Goal: Task Accomplishment & Management: Manage account settings

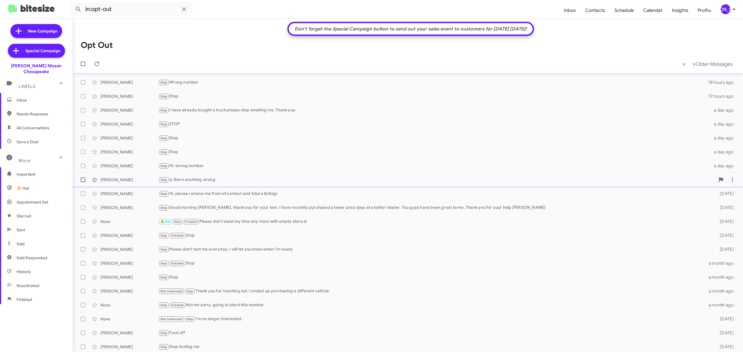
scroll to position [1, 0]
click at [725, 6] on div "[PERSON_NAME]" at bounding box center [725, 9] width 10 height 10
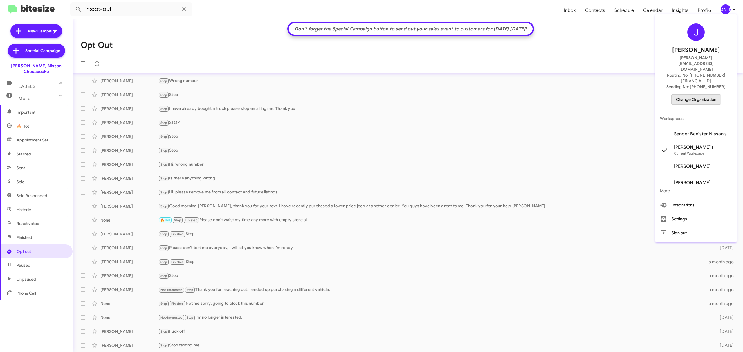
click at [699, 95] on span "Change Organization" at bounding box center [696, 100] width 40 height 10
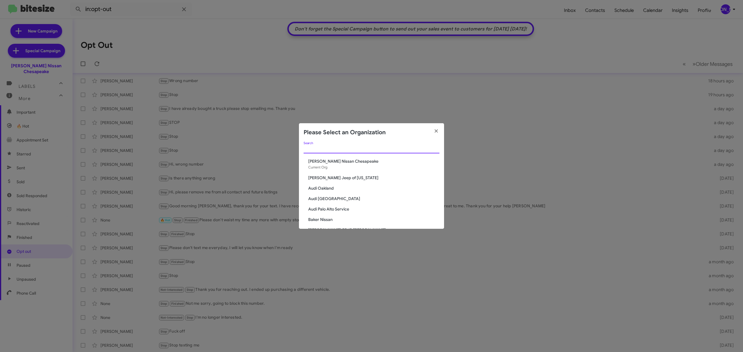
click at [414, 150] on input "Search" at bounding box center [371, 149] width 136 height 5
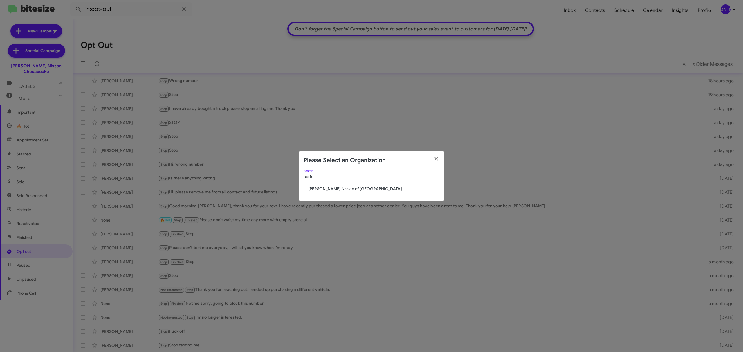
type input "norfo"
click at [349, 192] on span "[PERSON_NAME] Nissan of [GEOGRAPHIC_DATA]" at bounding box center [373, 189] width 131 height 6
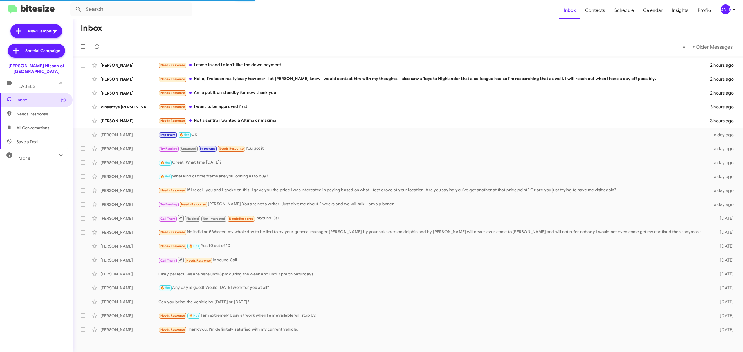
click at [45, 152] on div "More" at bounding box center [31, 156] width 52 height 11
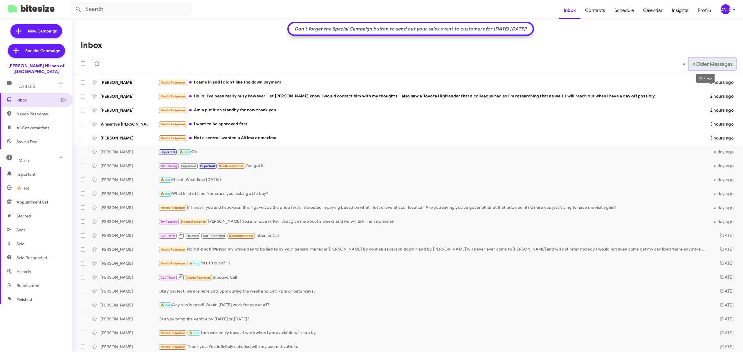
click at [705, 58] on button "» Next Older Messages" at bounding box center [712, 64] width 47 height 12
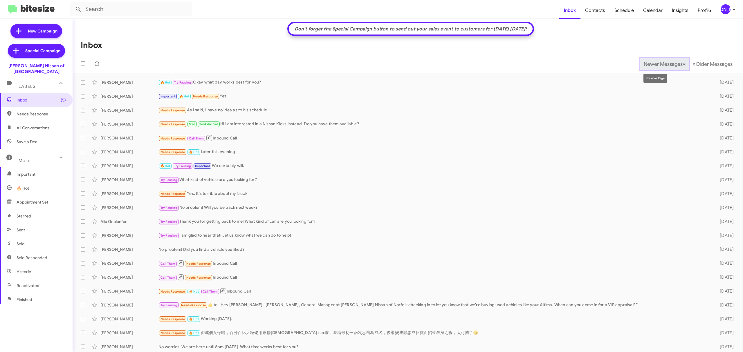
click at [648, 64] on span "Newer Messages" at bounding box center [662, 64] width 39 height 6
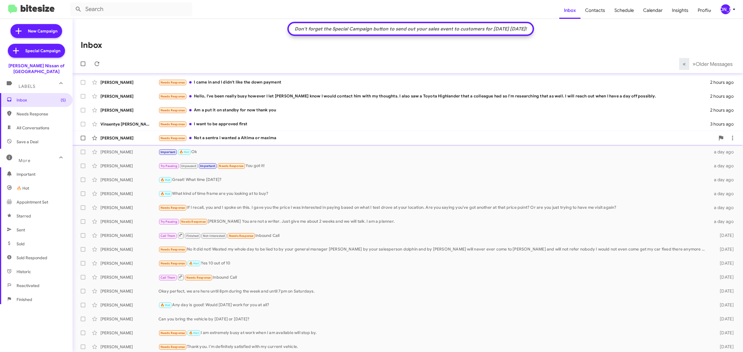
scroll to position [1, 0]
click at [695, 63] on span "Older Messages" at bounding box center [713, 64] width 37 height 6
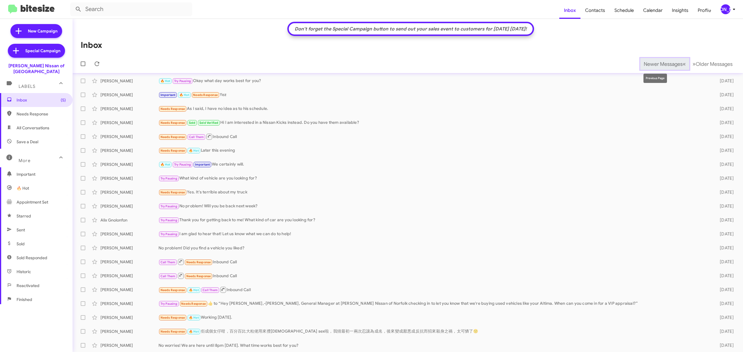
click at [655, 59] on button "Newer Messages « Previous" at bounding box center [664, 64] width 49 height 12
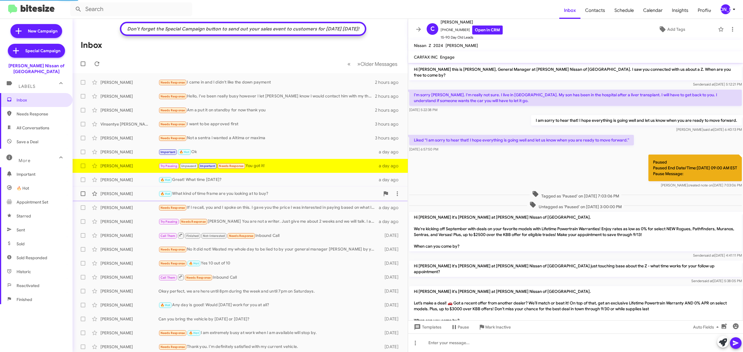
scroll to position [263, 0]
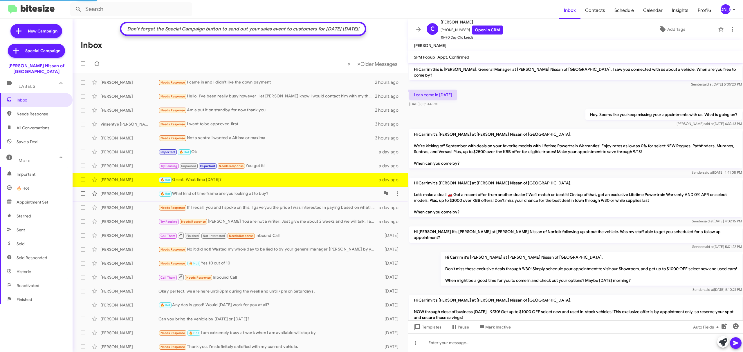
scroll to position [134, 0]
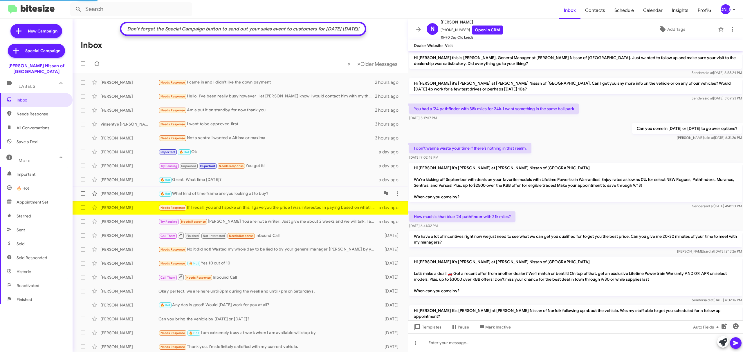
scroll to position [230, 0]
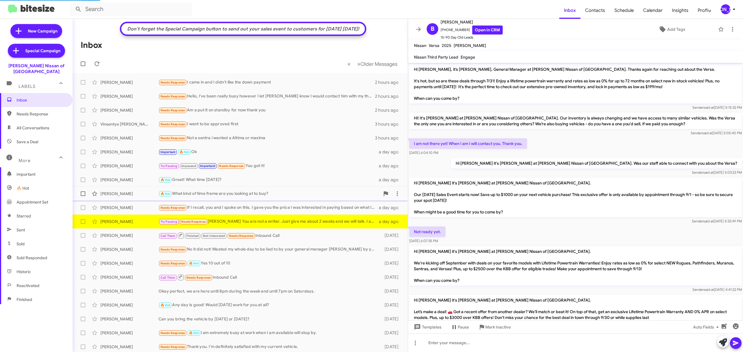
scroll to position [240, 0]
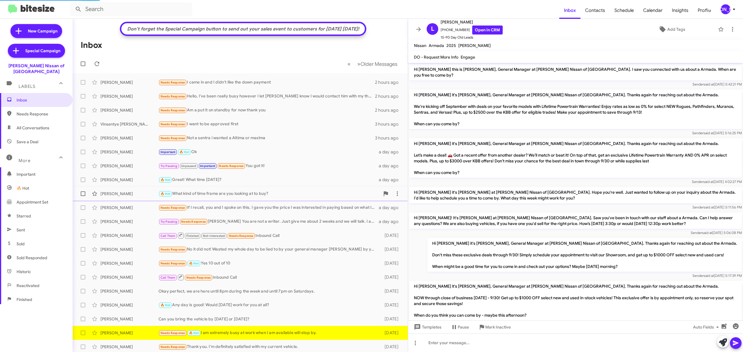
scroll to position [107, 0]
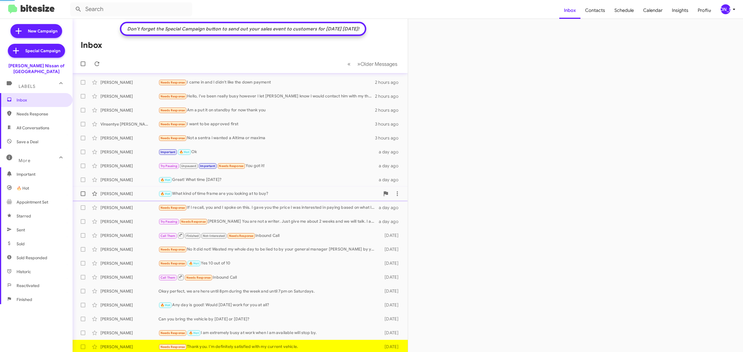
scroll to position [1, 0]
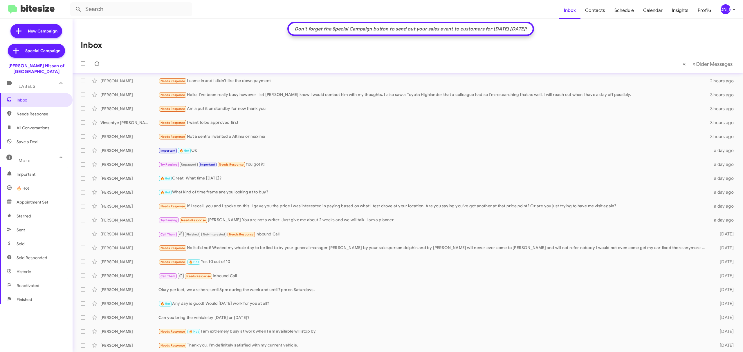
scroll to position [62, 0]
click at [40, 247] on span "Opt out" at bounding box center [36, 252] width 73 height 14
type input "in:opt-out"
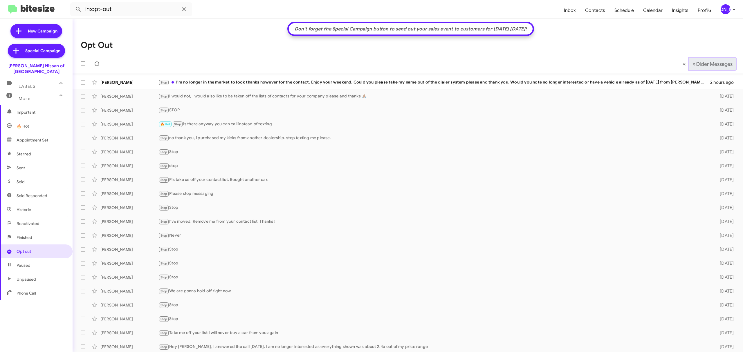
click at [705, 61] on span "Older Messages" at bounding box center [713, 64] width 37 height 6
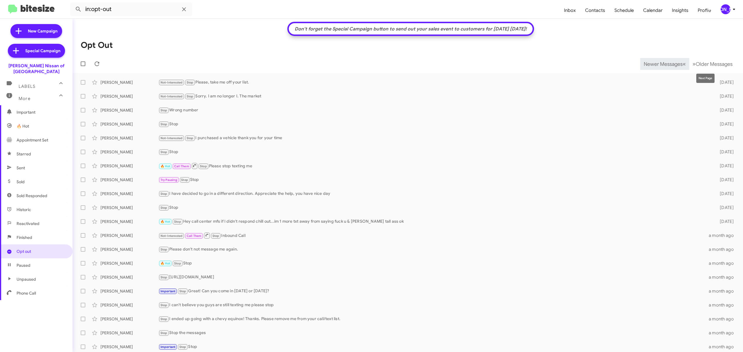
click at [657, 63] on span "Newer Messages" at bounding box center [662, 64] width 39 height 6
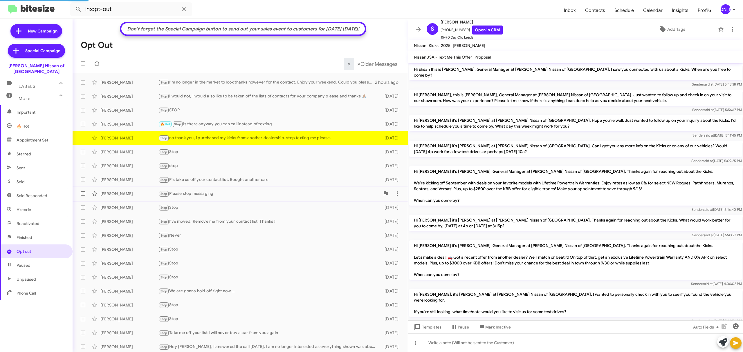
scroll to position [157, 0]
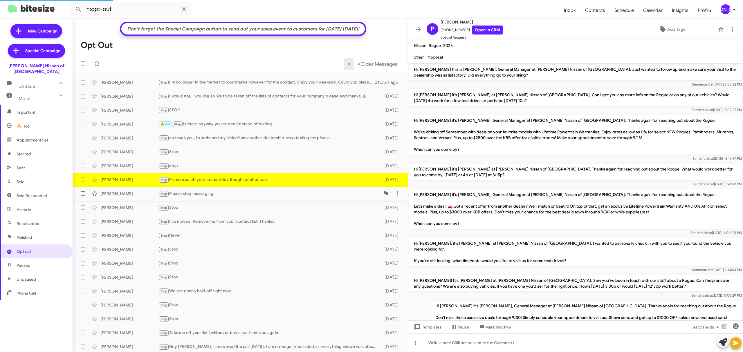
scroll to position [99, 0]
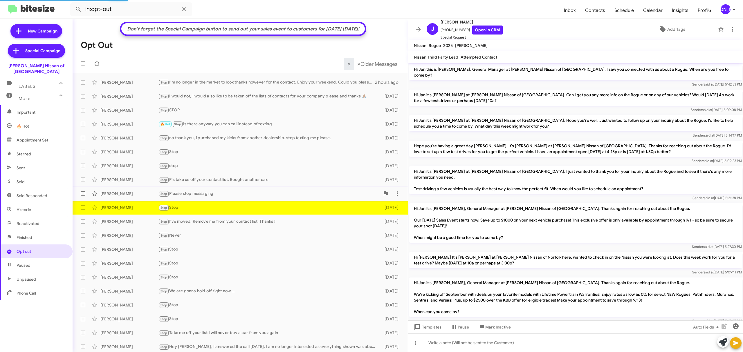
scroll to position [234, 0]
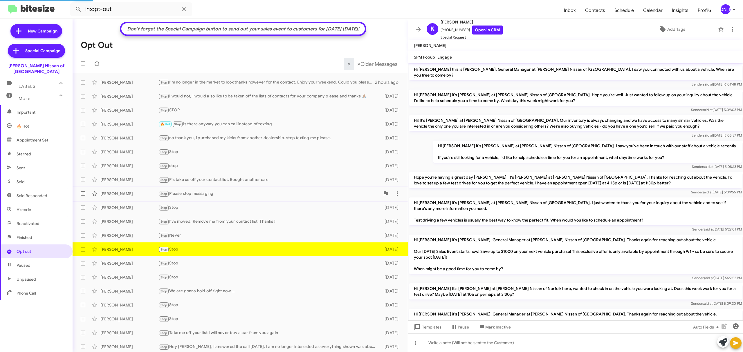
scroll to position [240, 0]
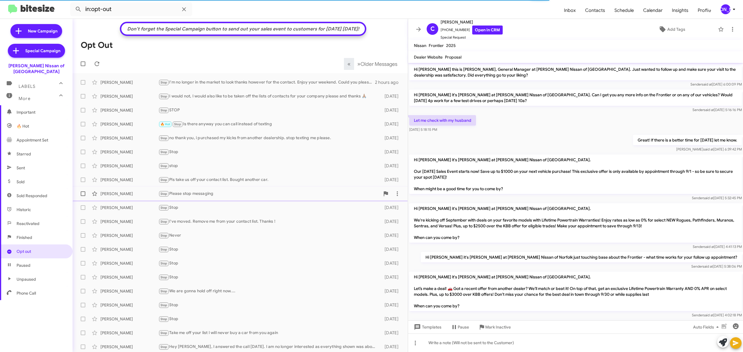
scroll to position [118, 0]
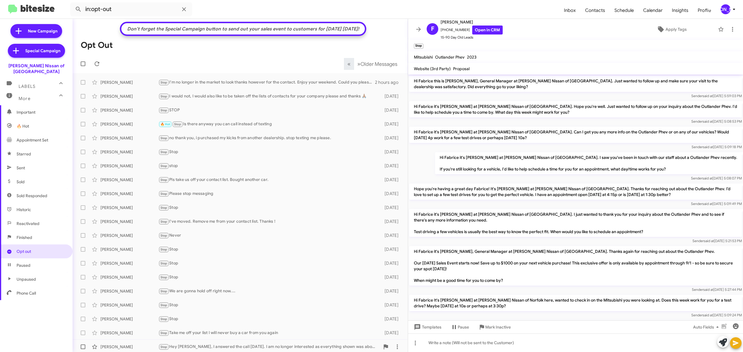
scroll to position [207, 0]
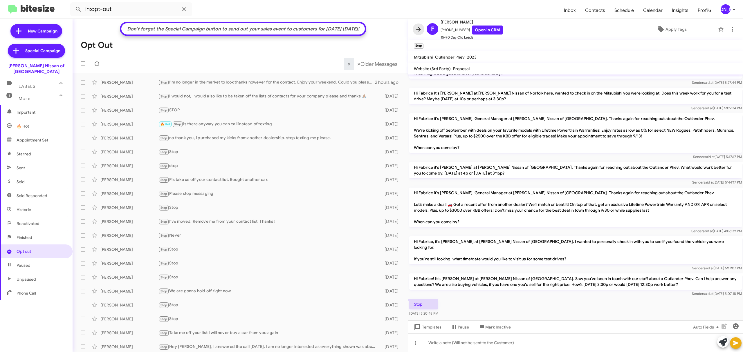
click at [417, 27] on icon at bounding box center [418, 29] width 7 height 7
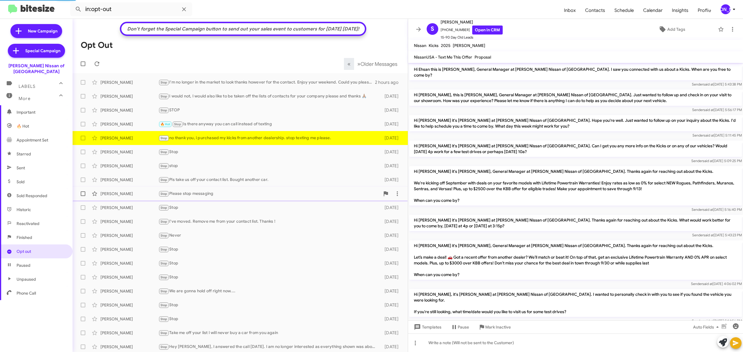
scroll to position [180, 0]
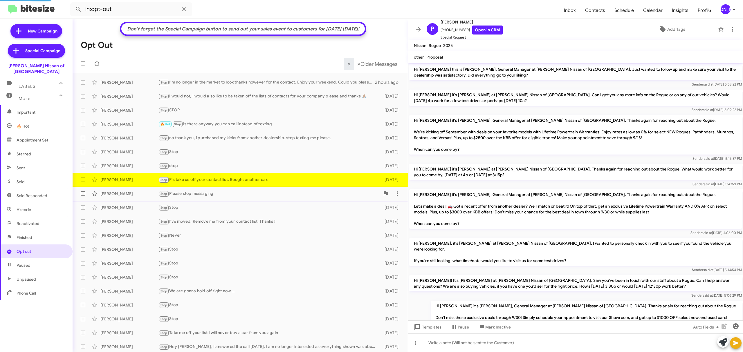
scroll to position [99, 0]
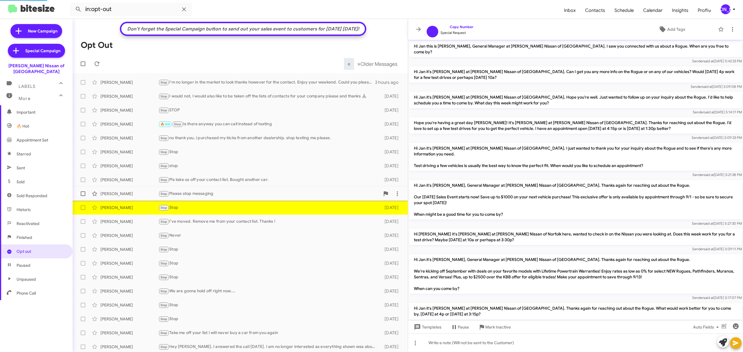
scroll to position [234, 0]
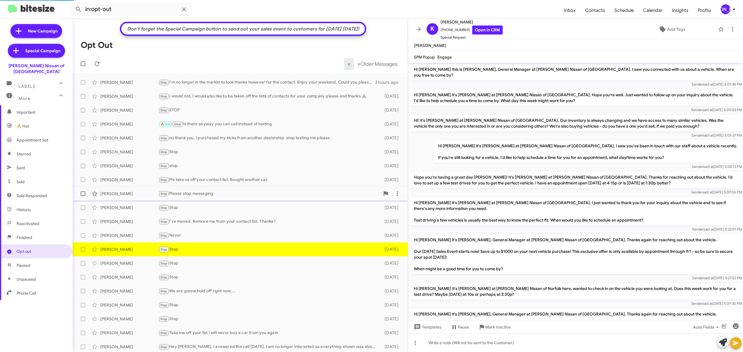
scroll to position [240, 0]
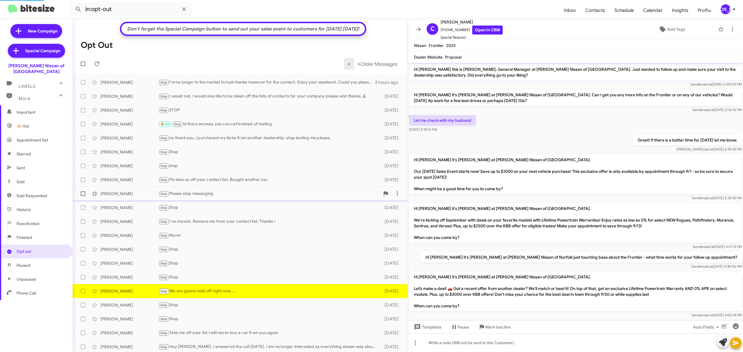
scroll to position [118, 0]
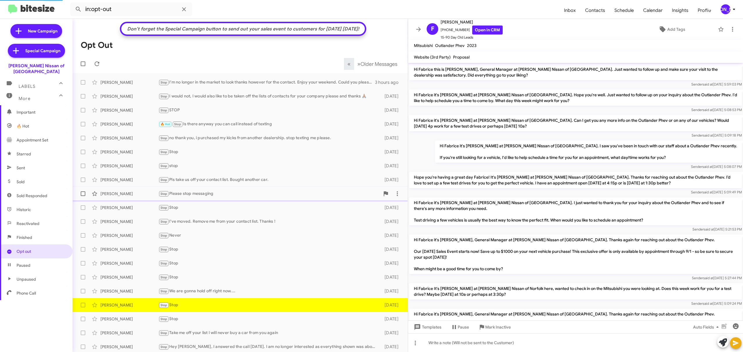
scroll to position [184, 0]
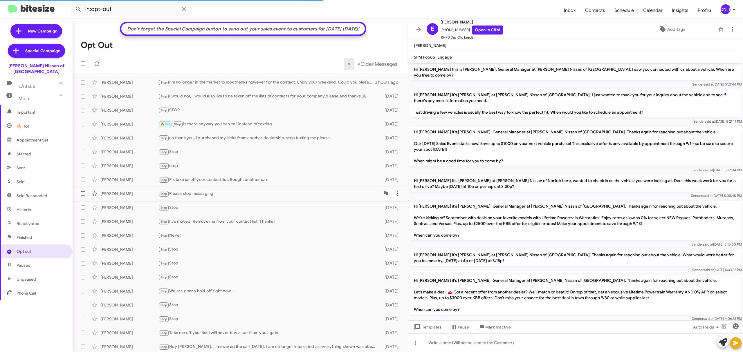
scroll to position [82, 0]
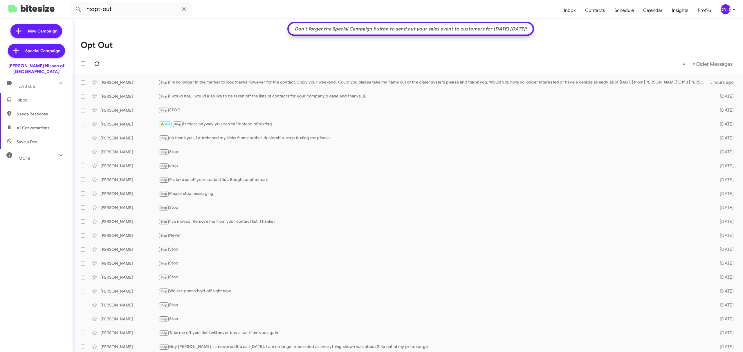
scroll to position [1, 0]
click at [720, 5] on span "[PERSON_NAME]" at bounding box center [728, 9] width 17 height 10
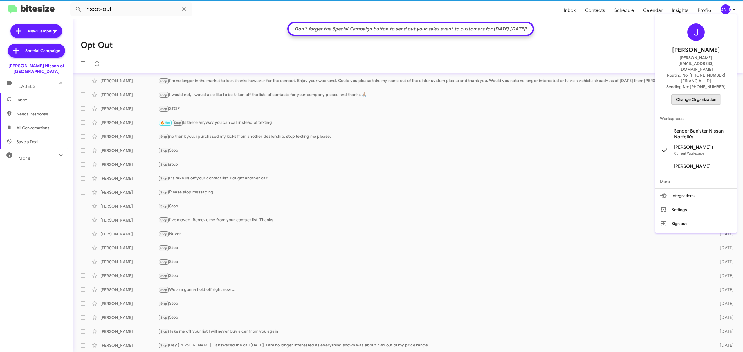
click at [691, 95] on span "Change Organization" at bounding box center [696, 100] width 40 height 10
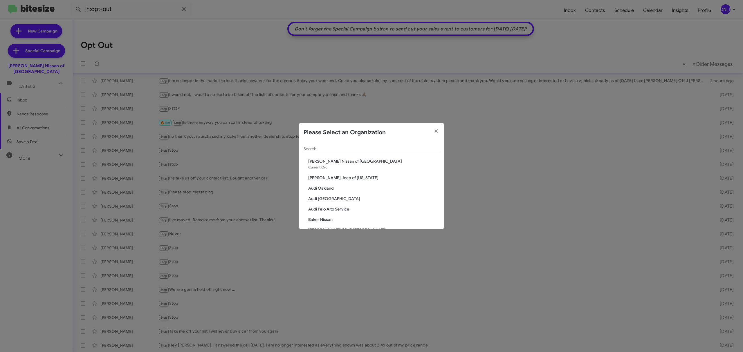
click at [367, 149] on input "Search" at bounding box center [371, 149] width 136 height 5
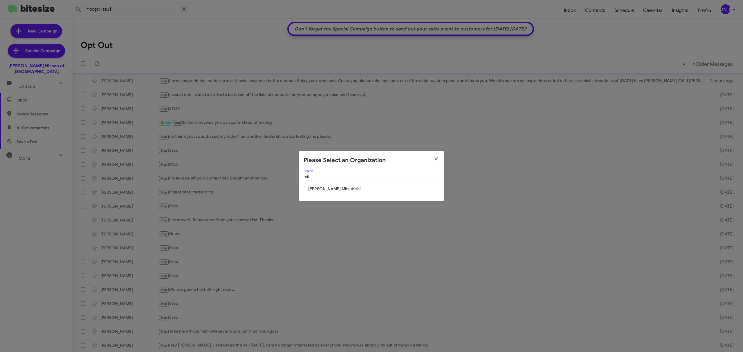
type input "mit"
click at [325, 189] on span "[PERSON_NAME] Mitsubishi" at bounding box center [373, 189] width 131 height 6
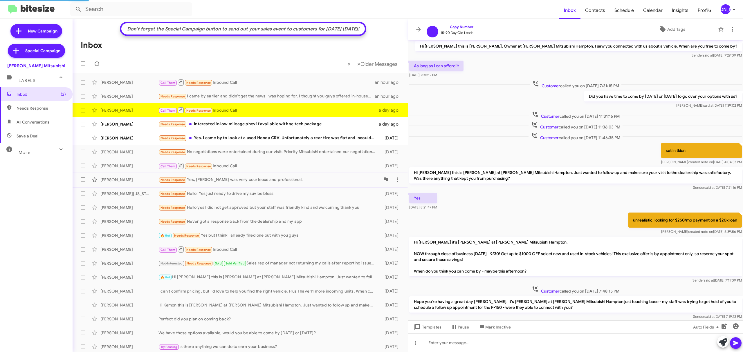
scroll to position [33, 0]
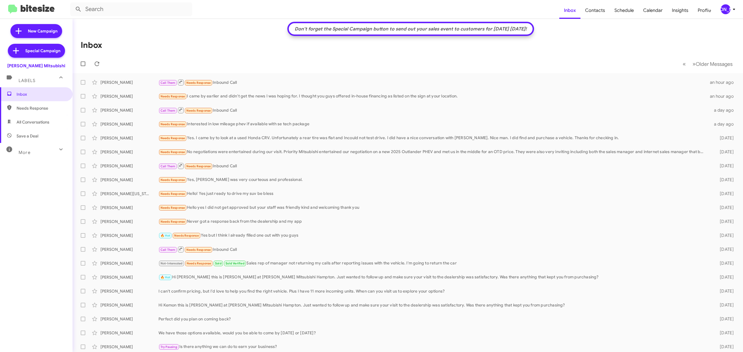
click at [20, 157] on div "Inbox Needs Response All Conversations Save a Deal More Important 🔥 Hot Appoint…" at bounding box center [36, 192] width 73 height 211
click at [49, 149] on div "More" at bounding box center [31, 150] width 52 height 11
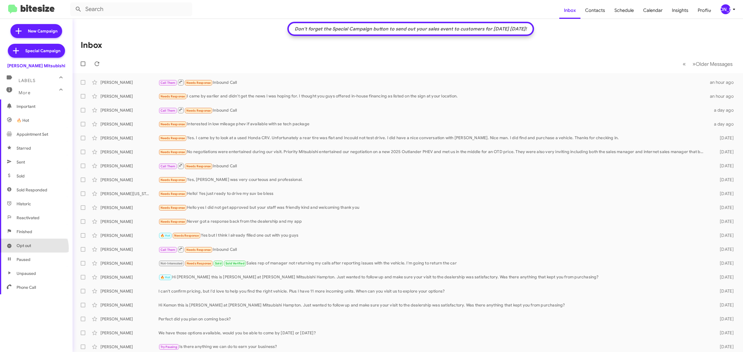
click at [34, 248] on span "Opt out" at bounding box center [36, 246] width 73 height 14
type input "in:opt-out"
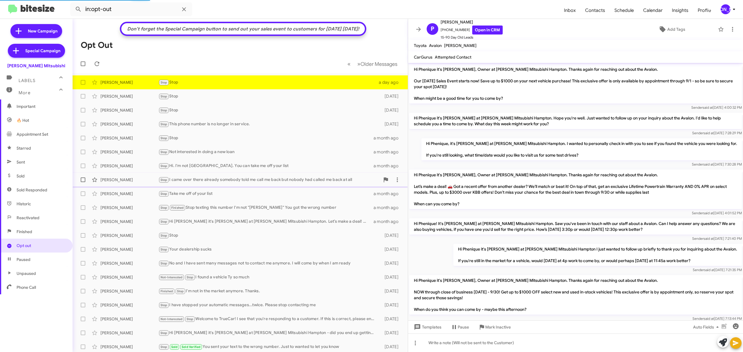
scroll to position [64, 0]
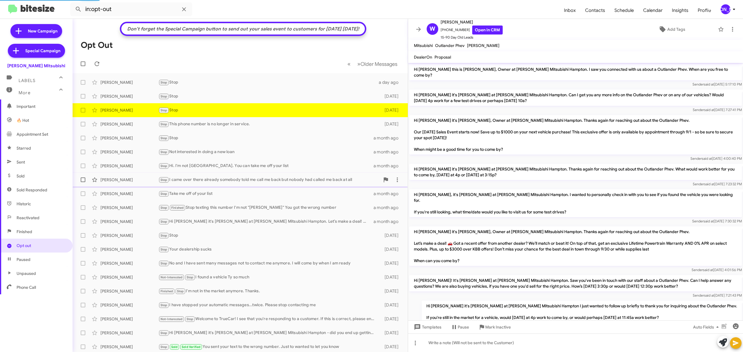
scroll to position [108, 0]
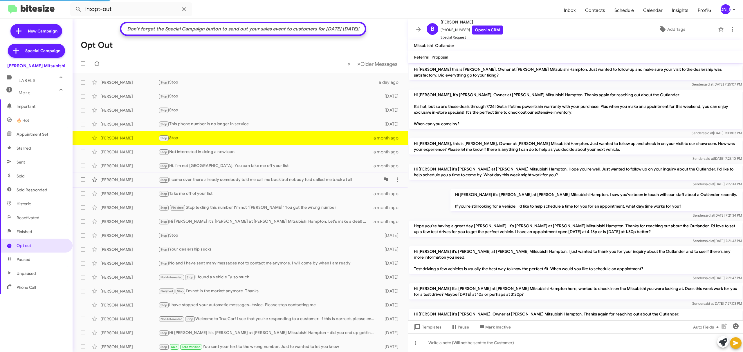
scroll to position [180, 0]
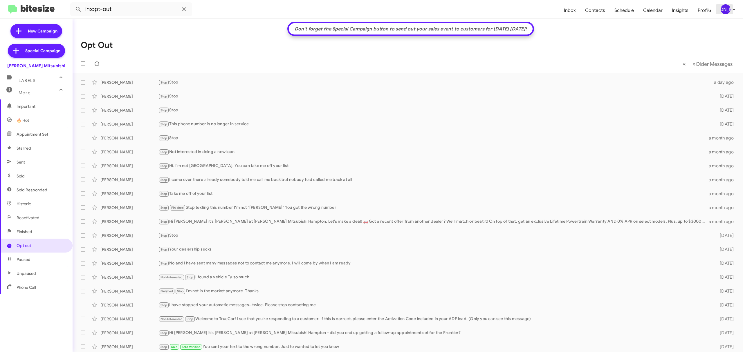
click at [723, 8] on div "[PERSON_NAME]" at bounding box center [725, 9] width 10 height 10
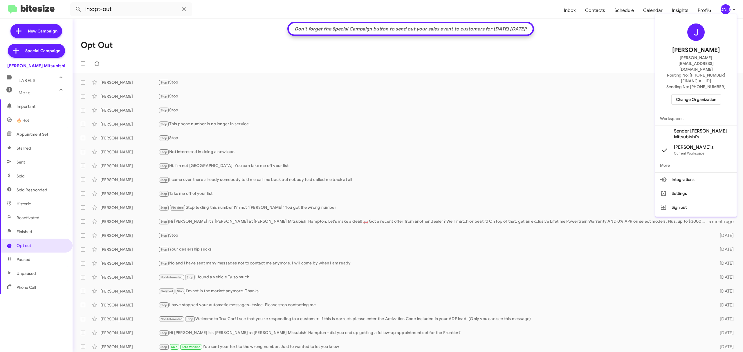
click at [691, 95] on span "Change Organization" at bounding box center [696, 100] width 40 height 10
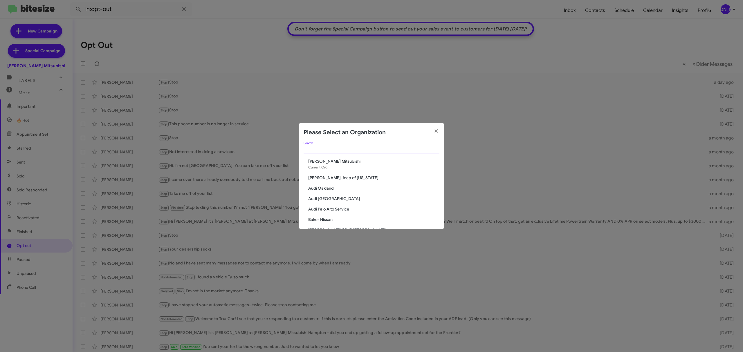
click at [404, 147] on input "Search" at bounding box center [371, 149] width 136 height 5
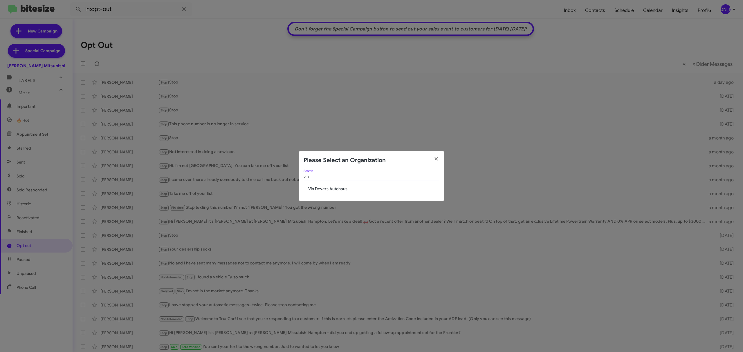
type input "vin"
click at [338, 190] on span "Vin Devers Autohaus" at bounding box center [373, 189] width 131 height 6
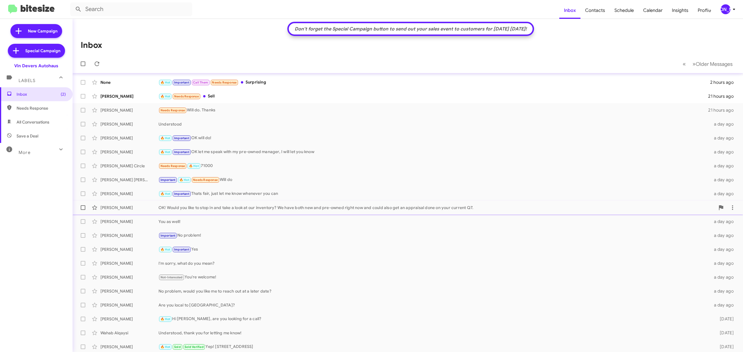
scroll to position [1, 0]
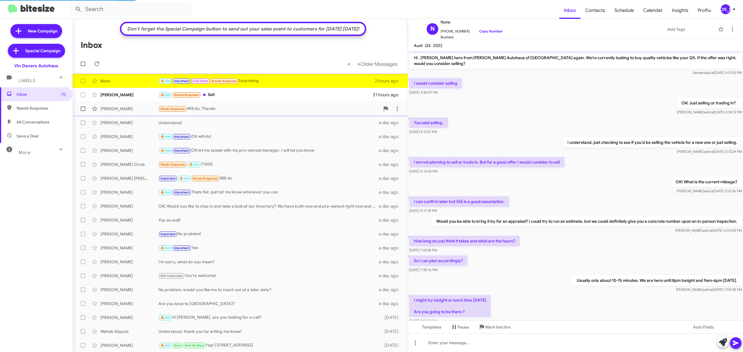
scroll to position [178, 0]
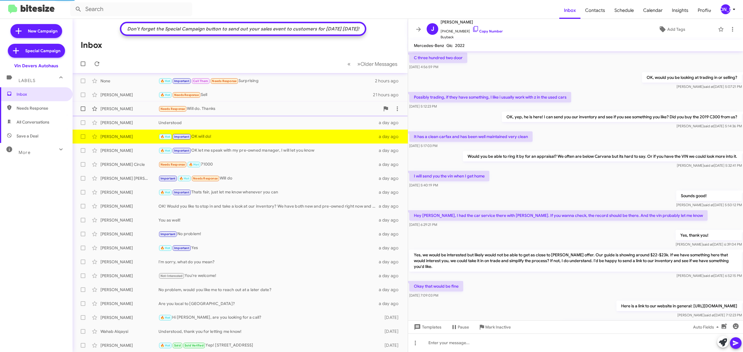
scroll to position [166, 0]
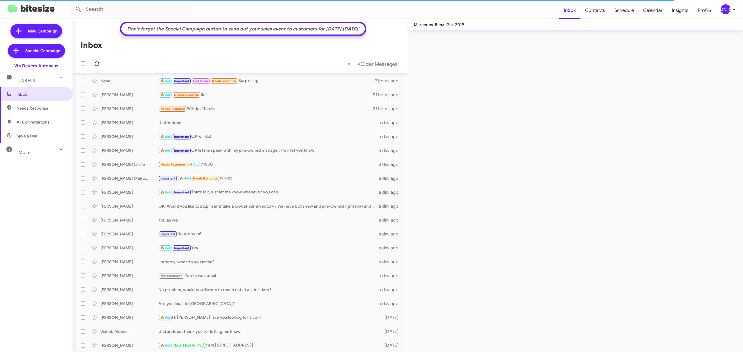
click at [97, 63] on icon at bounding box center [96, 63] width 7 height 7
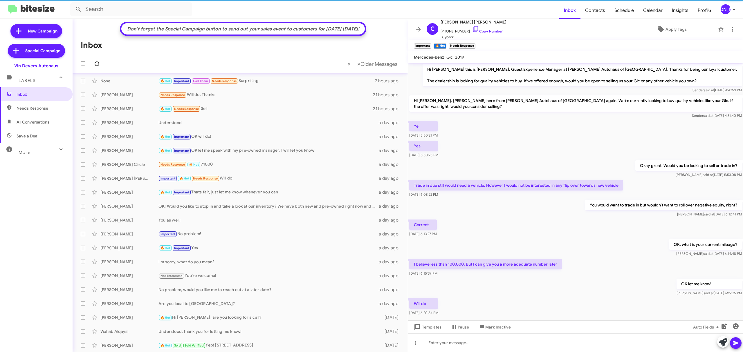
scroll to position [14, 0]
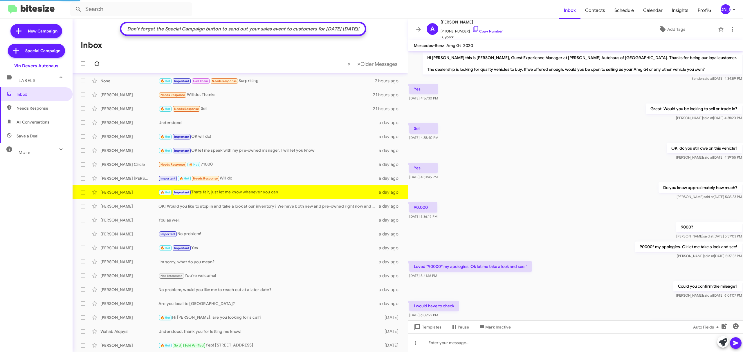
scroll to position [102, 0]
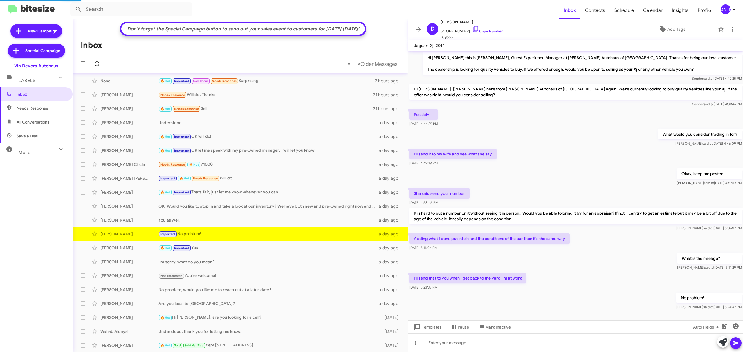
scroll to position [8, 0]
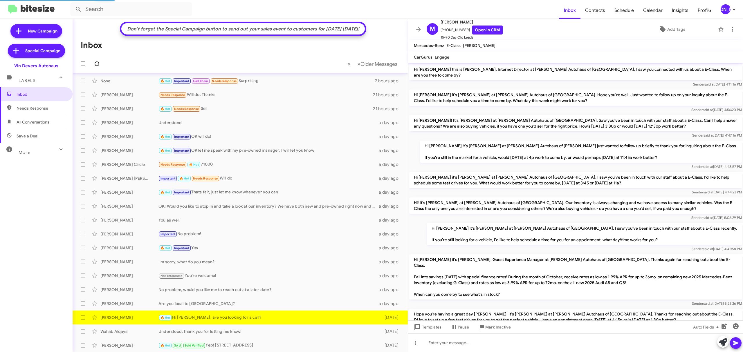
scroll to position [56, 0]
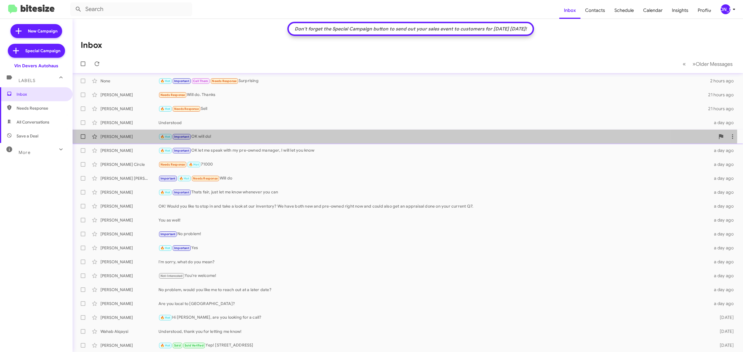
click at [225, 136] on div "🔥 Hot Important OK will do!" at bounding box center [436, 136] width 556 height 7
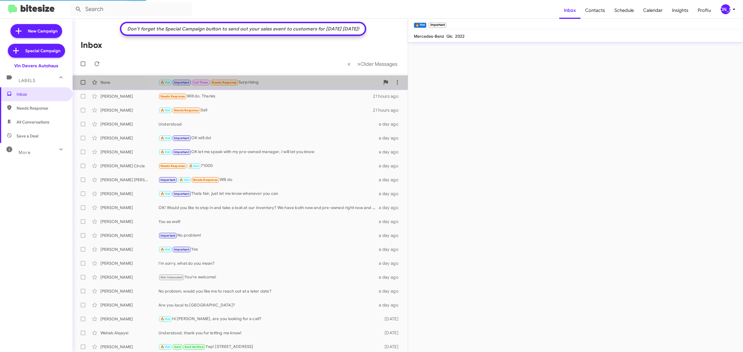
click at [266, 88] on span "None 🔥 Hot Important Call Them Needs Response Surprising 2 hours ago" at bounding box center [240, 82] width 335 height 14
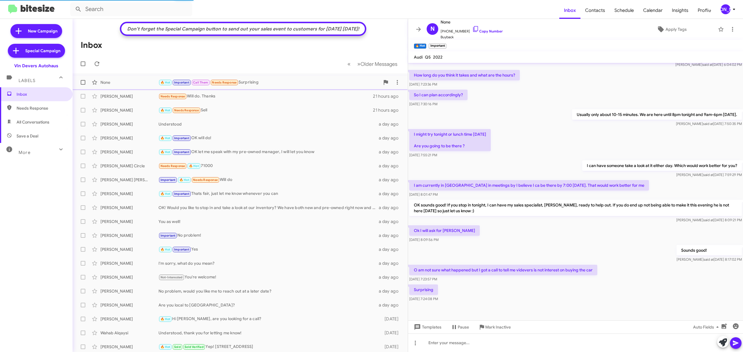
scroll to position [189, 0]
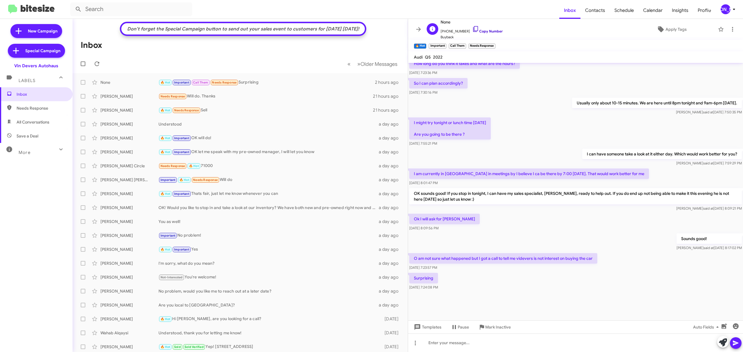
click at [489, 32] on link "Copy Number" at bounding box center [487, 31] width 30 height 4
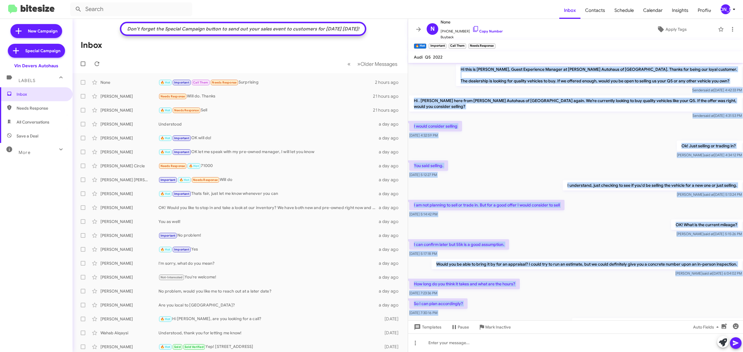
scroll to position [222, 0]
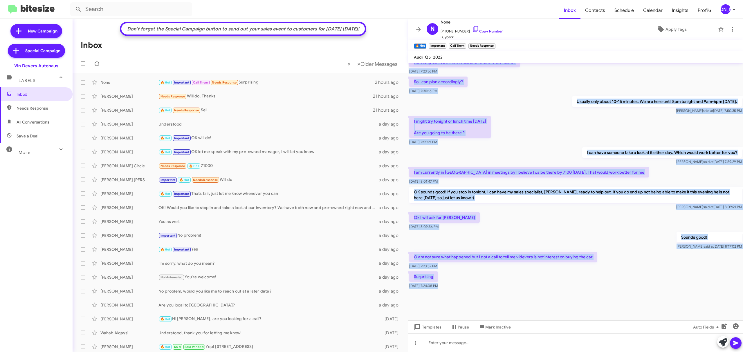
drag, startPoint x: 446, startPoint y: 67, endPoint x: 546, endPoint y: 305, distance: 258.2
click at [546, 305] on cdk-virtual-scroll-viewport "Hi this is Aubrey Devers, Guest Experience Manager at Vin Devers Autohaus of Sy…" at bounding box center [575, 192] width 335 height 258
copy div "Hi this is Aubrey Devers, Guest Experience Manager at Vin Devers Autohaus of Sy…"
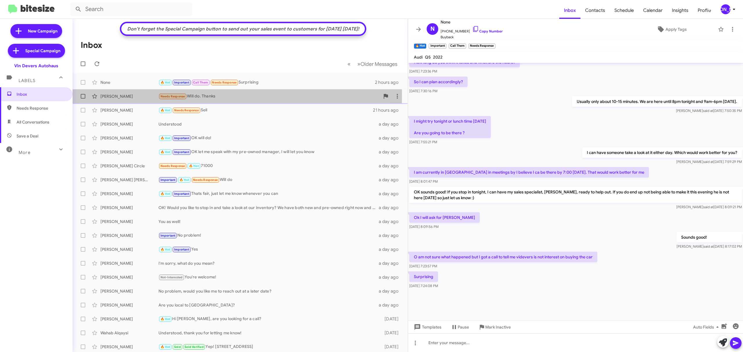
click at [138, 95] on div "Sylvester Scott" at bounding box center [129, 96] width 58 height 6
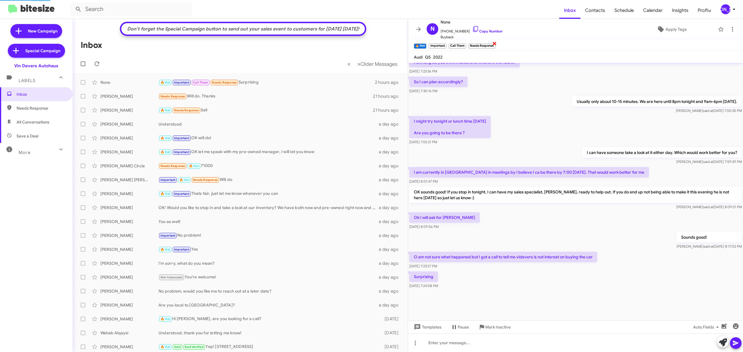
scroll to position [14, 0]
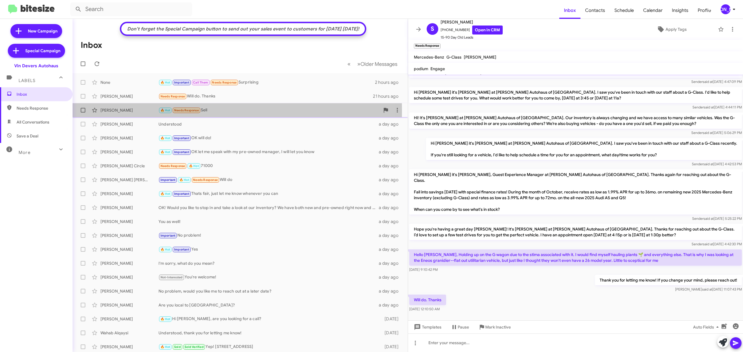
click at [140, 111] on div "Grzegorz Moroz" at bounding box center [129, 110] width 58 height 6
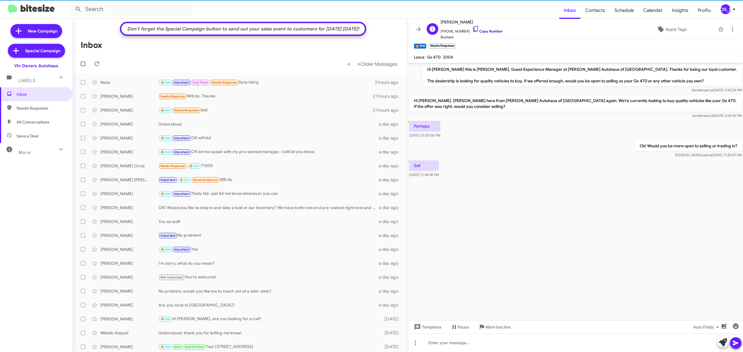
click at [484, 30] on link "Copy Number" at bounding box center [487, 31] width 30 height 4
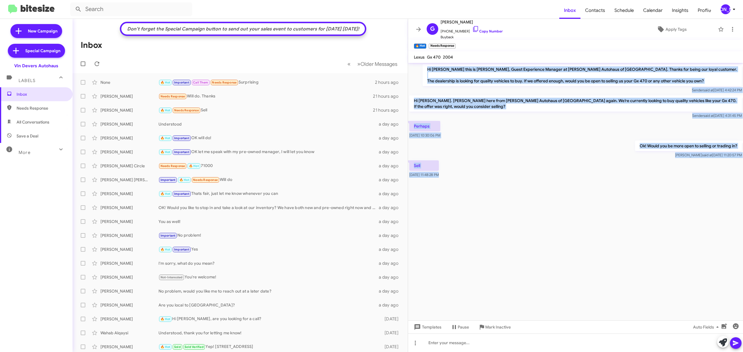
drag, startPoint x: 443, startPoint y: 71, endPoint x: 504, endPoint y: 206, distance: 148.1
click at [504, 206] on cdk-virtual-scroll-viewport "Hi Grzegorz this is Aubrey Devers, Guest Experience Manager at Vin Devers Autoh…" at bounding box center [575, 192] width 335 height 258
copy div "Hi Grzegorz this is Aubrey Devers, Guest Experience Manager at Vin Devers Autoh…"
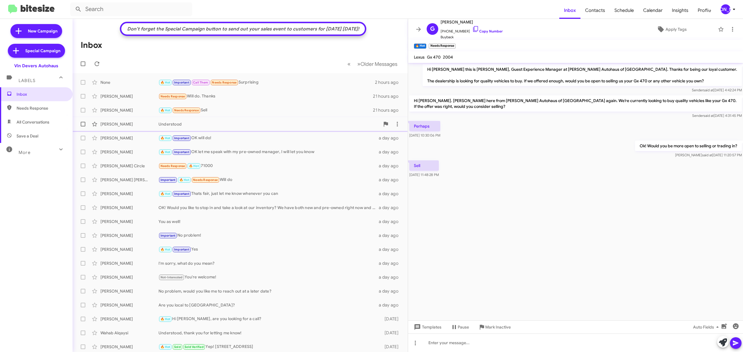
click at [133, 117] on span "Starks Understood a day ago" at bounding box center [240, 124] width 335 height 14
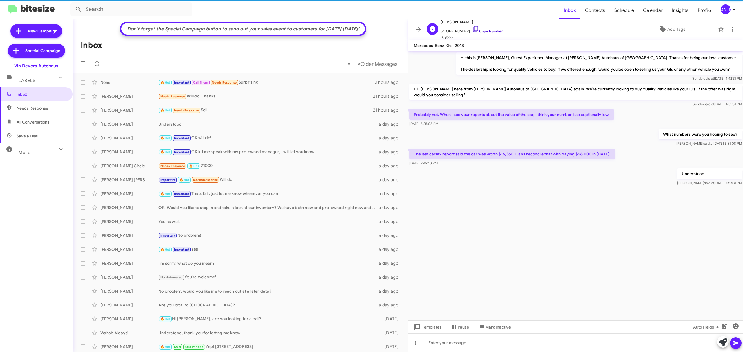
click at [484, 29] on link "Copy Number" at bounding box center [487, 31] width 30 height 4
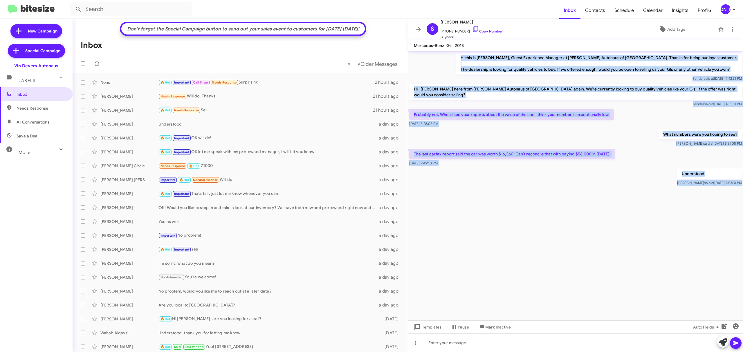
drag, startPoint x: 442, startPoint y: 56, endPoint x: 555, endPoint y: 204, distance: 185.7
click at [555, 204] on cdk-virtual-scroll-viewport "Hi this is Aubrey Devers, Guest Experience Manager at Vin Devers Autohaus of Sy…" at bounding box center [575, 185] width 335 height 269
copy div "Hi this is Aubrey Devers, Guest Experience Manager at Vin Devers Autohaus of Sy…"
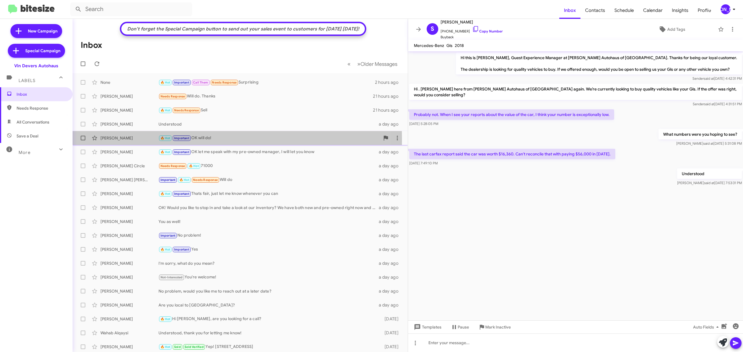
click at [138, 140] on div "John Cabacum" at bounding box center [129, 138] width 58 height 6
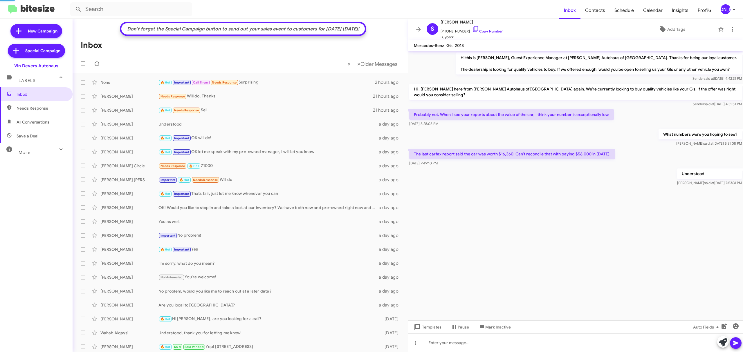
scroll to position [166, 0]
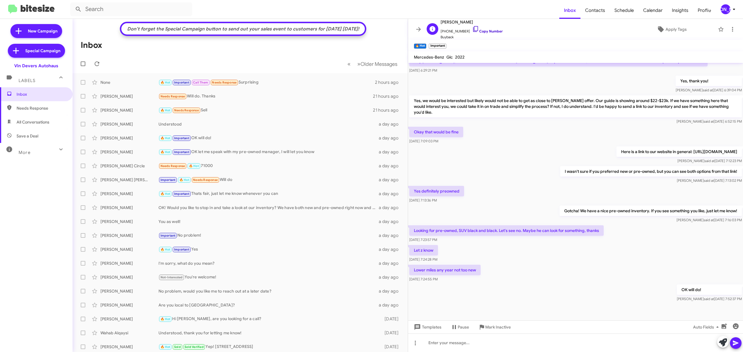
click at [485, 30] on link "Copy Number" at bounding box center [487, 31] width 30 height 4
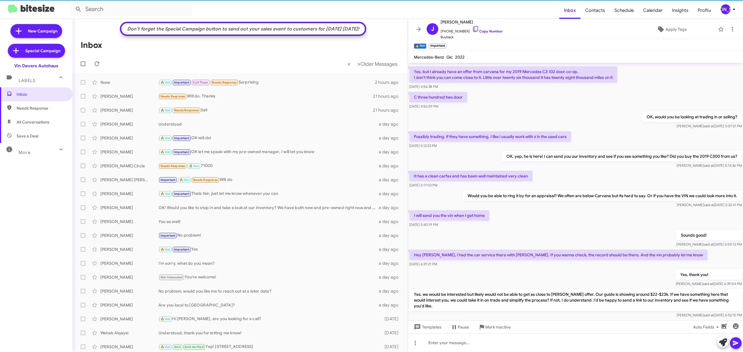
scroll to position [0, 0]
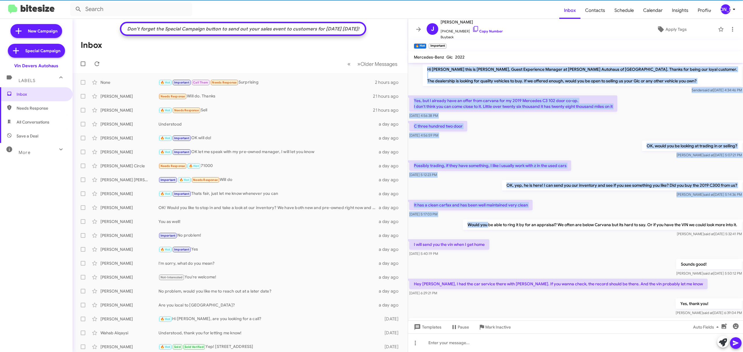
drag, startPoint x: 441, startPoint y: 69, endPoint x: 482, endPoint y: 221, distance: 157.6
click at [482, 221] on div "Hi John this is Aubrey Devers, Guest Experience Manager at Vin Devers Autohaus …" at bounding box center [575, 294] width 335 height 463
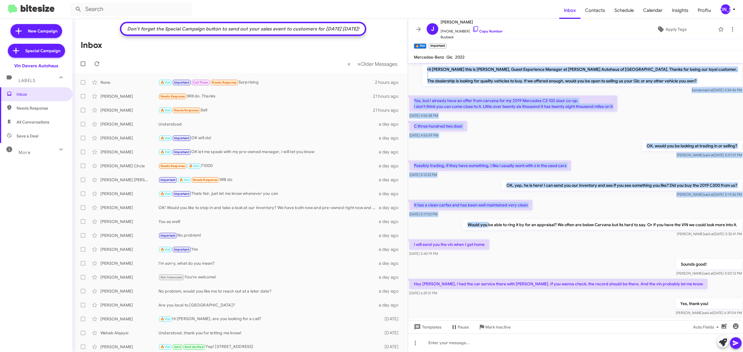
click at [482, 92] on div "Sender said at Oct 9, 2025, 4:34:46 PM" at bounding box center [581, 90] width 319 height 6
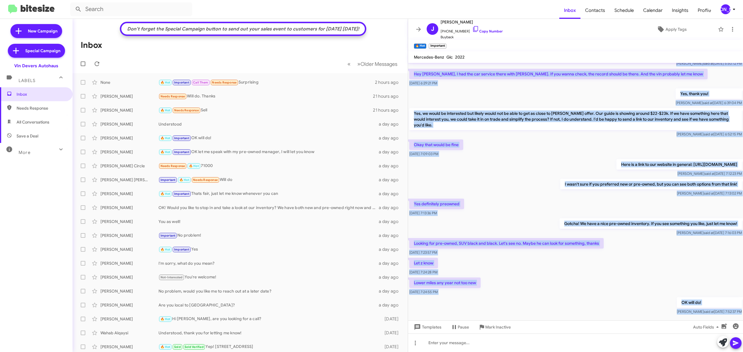
scroll to position [237, 0]
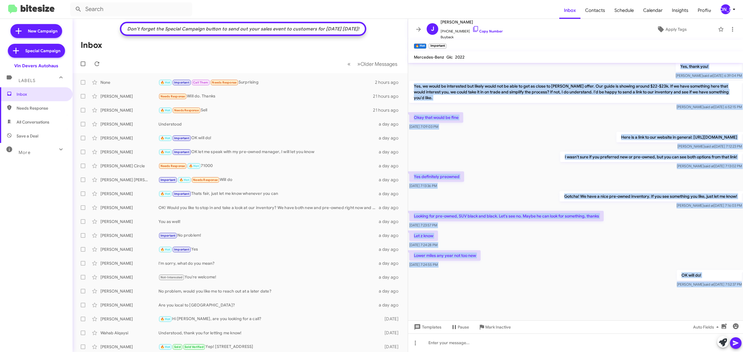
drag, startPoint x: 452, startPoint y: 69, endPoint x: 531, endPoint y: 370, distance: 311.5
click at [531, 352] on html "Inbox Contacts Schedule Calendar Insights Profile JA New Campaign Special Campa…" at bounding box center [371, 176] width 743 height 352
copy div "Hi John this is Aubrey Devers, Guest Experience Manager at Vin Devers Autohaus …"
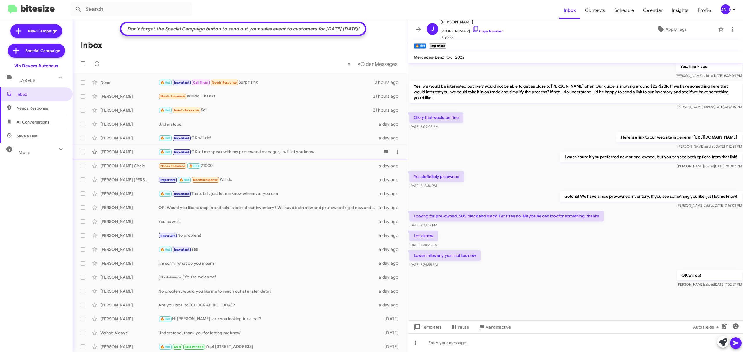
click at [119, 147] on div "Gurneet Sandhu 🔥 Hot Important OK let me speak with my pre-owned manager, I wil…" at bounding box center [240, 152] width 326 height 12
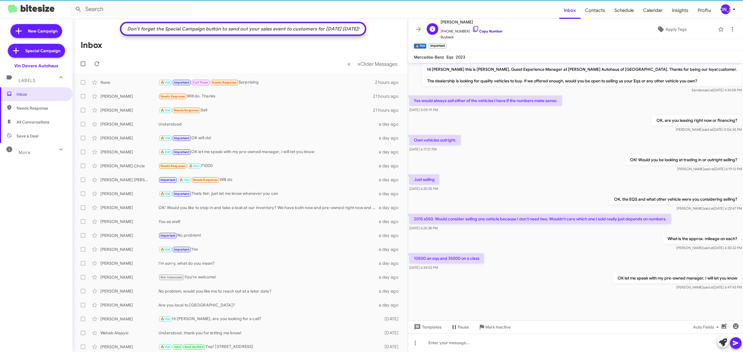
click at [484, 29] on link "Copy Number" at bounding box center [487, 31] width 30 height 4
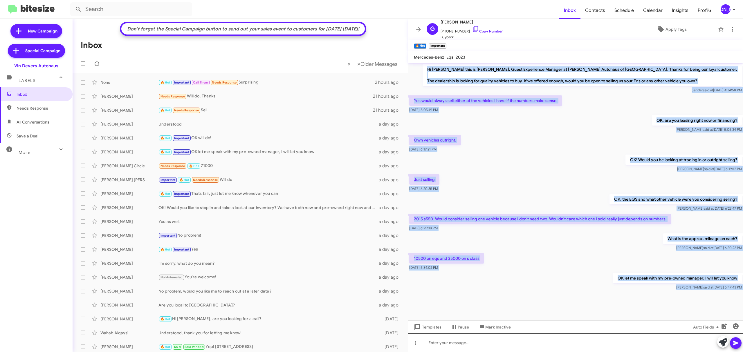
drag, startPoint x: 456, startPoint y: 71, endPoint x: 515, endPoint y: 338, distance: 273.3
click at [515, 338] on div "Hi Gurneet this is Aubrey Devers, Guest Experience Manager at Vin Devers Autoha…" at bounding box center [575, 207] width 335 height 289
copy div "Hi Gurneet this is Aubrey Devers, Guest Experience Manager at Vin Devers Autoha…"
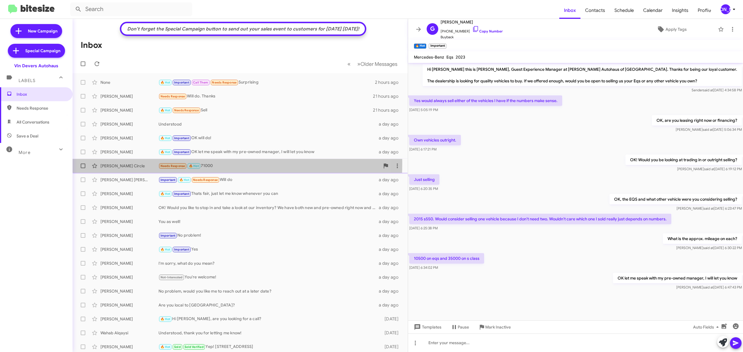
click at [138, 163] on div "Nicole Circle" at bounding box center [129, 166] width 58 height 6
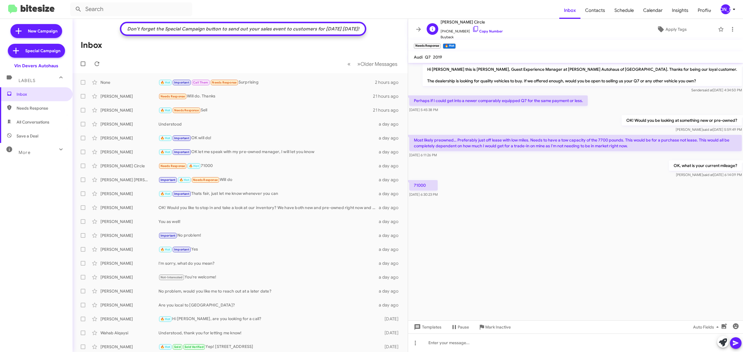
click at [481, 34] on span "+14192830974 Copy Number" at bounding box center [471, 30] width 62 height 9
click at [481, 30] on link "Copy Number" at bounding box center [487, 31] width 30 height 4
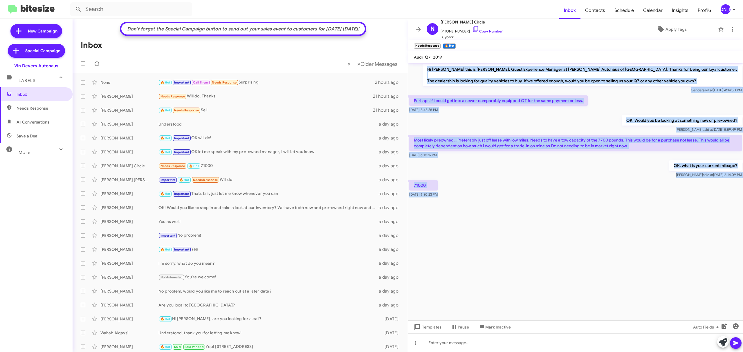
drag, startPoint x: 446, startPoint y: 62, endPoint x: 503, endPoint y: 240, distance: 187.4
click at [503, 240] on div "N Nicole Circle +14192830974 Copy Number Buyback Apply Tags Needs Response × 🔥 …" at bounding box center [575, 185] width 335 height 333
copy div "Hi Nicole this is Aubrey Devers, Guest Experience Manager at Vin Devers Autohau…"
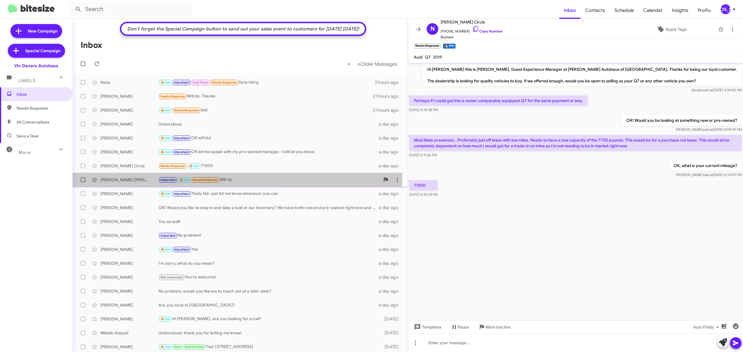
click at [128, 176] on div "Catona Greenwade Important 🔥 Hot Needs Response Will do a day ago" at bounding box center [240, 180] width 326 height 12
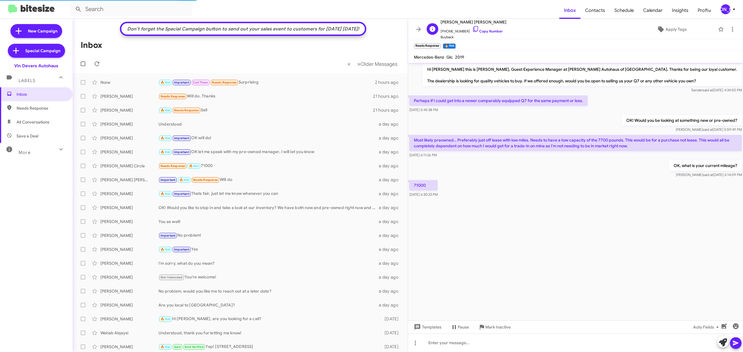
scroll to position [14, 0]
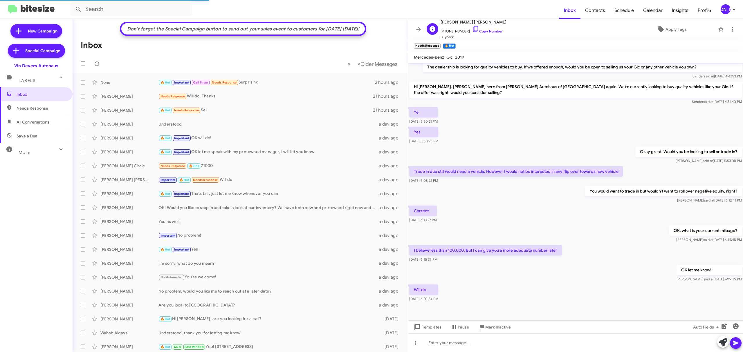
click at [487, 34] on span "Buyback" at bounding box center [473, 37] width 66 height 6
click at [486, 33] on link "Copy Number" at bounding box center [487, 31] width 30 height 4
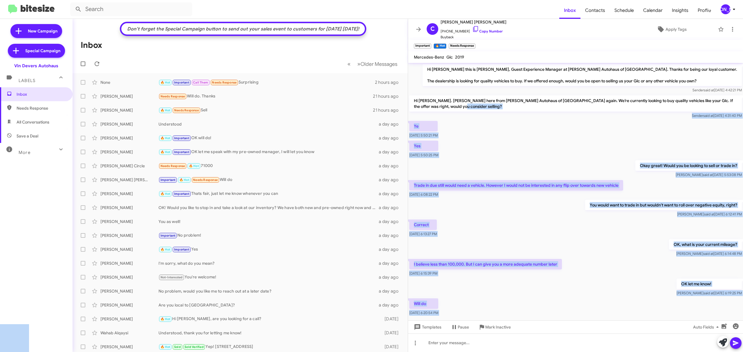
drag, startPoint x: 451, startPoint y: 65, endPoint x: 481, endPoint y: 92, distance: 40.5
click at [481, 92] on div "Hi Catona this is Aubrey Devers, Guest Experience Manager at Vin Devers Autohau…" at bounding box center [575, 78] width 335 height 31
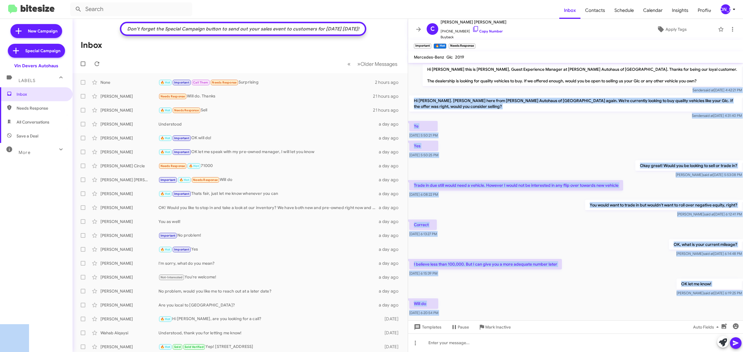
click at [481, 92] on div "Sender said at Sep 11, 2025, 4:42:21 PM" at bounding box center [581, 90] width 319 height 6
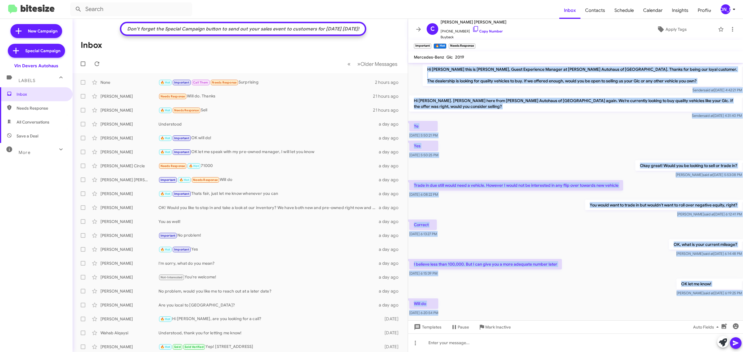
scroll to position [14, 0]
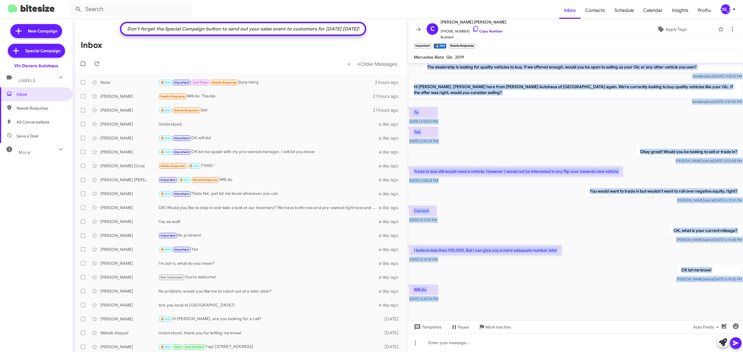
drag, startPoint x: 453, startPoint y: 66, endPoint x: 490, endPoint y: 359, distance: 295.2
click at [490, 352] on html "Inbox Contacts Schedule Calendar Insights Profile JA New Campaign Special Campa…" at bounding box center [371, 176] width 743 height 352
copy div "Hi Catona this is Aubrey Devers, Guest Experience Manager at Vin Devers Autohau…"
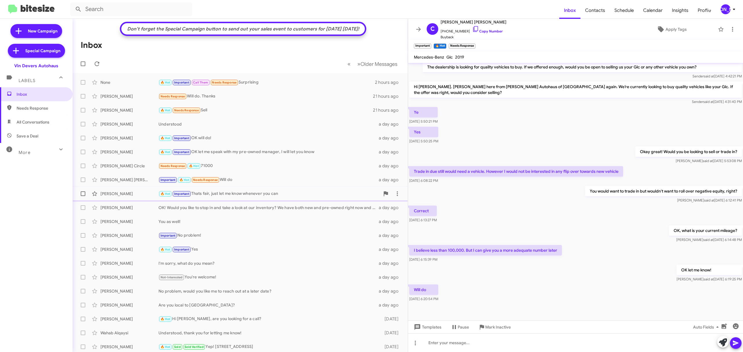
click at [149, 191] on div "Alicia Rocker" at bounding box center [129, 194] width 58 height 6
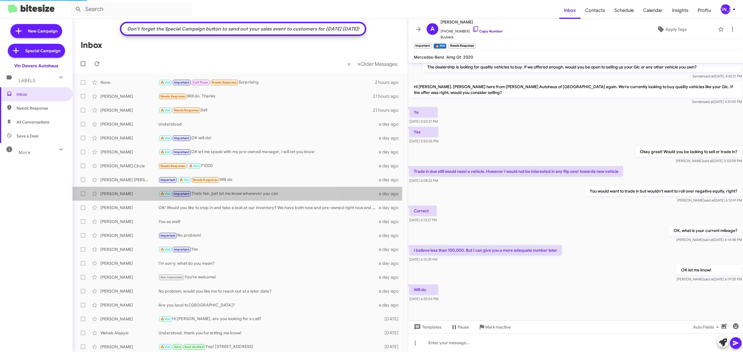
scroll to position [114, 0]
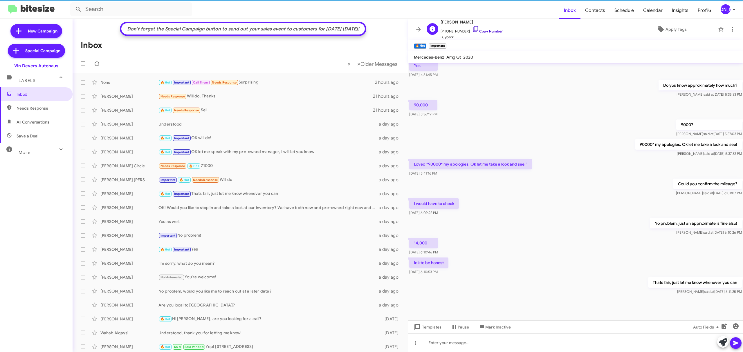
click at [482, 33] on link "Copy Number" at bounding box center [487, 31] width 30 height 4
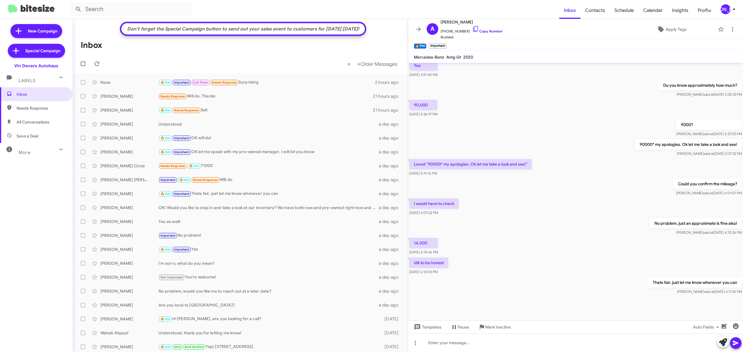
click at [522, 122] on div "9000? Olivia said at Oct 9, 2025, 5:37:03 PM" at bounding box center [575, 128] width 335 height 20
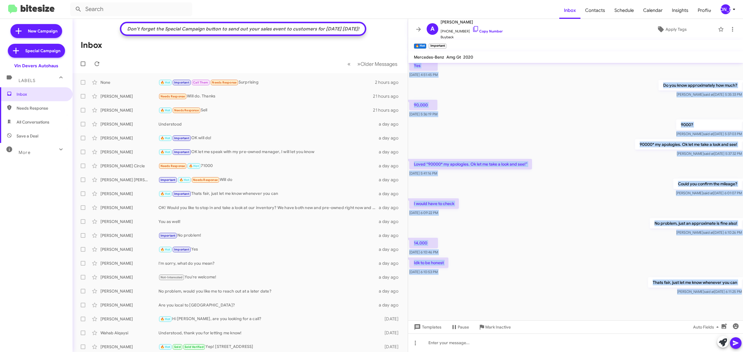
drag, startPoint x: 443, startPoint y: 70, endPoint x: 529, endPoint y: 370, distance: 312.4
click at [529, 352] on html "Inbox Contacts Schedule Calendar Insights Profile JA New Campaign Special Campa…" at bounding box center [371, 176] width 743 height 352
copy div "Hi Alicia this is Aubrey Devers, Guest Experience Manager at Vin Devers Autohau…"
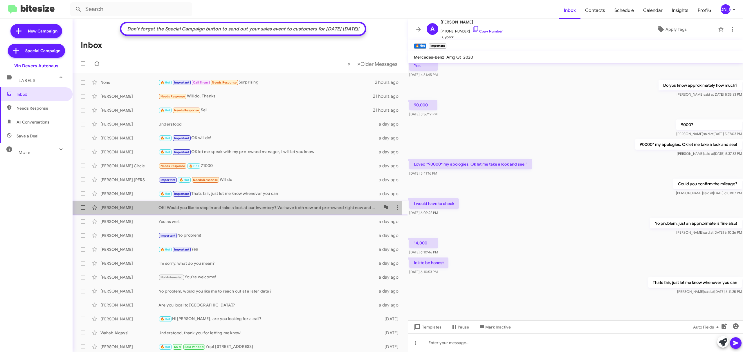
click at [133, 207] on div "Levi Eitniear" at bounding box center [129, 208] width 58 height 6
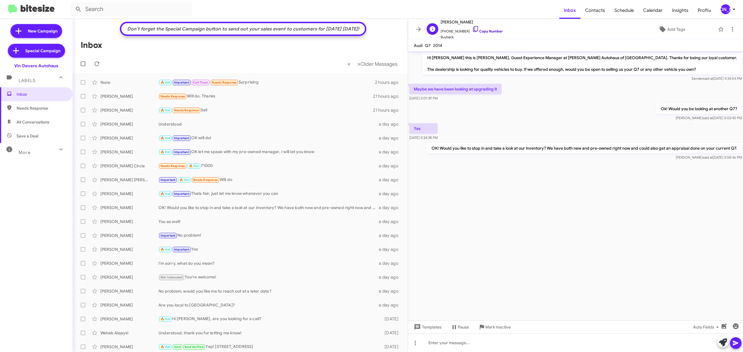
click at [483, 30] on link "Copy Number" at bounding box center [487, 31] width 30 height 4
click at [441, 88] on p "Maybe we have been looking at upgrading it" at bounding box center [455, 89] width 92 height 10
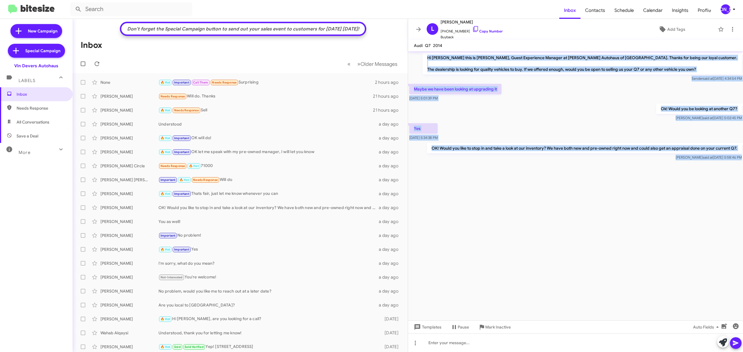
drag, startPoint x: 447, startPoint y: 49, endPoint x: 468, endPoint y: 222, distance: 173.6
click at [468, 222] on div "L Levi Eitniear +14195515298 Copy Number Buyback Add Tags Audi Q7 2014 Hi Levi …" at bounding box center [575, 185] width 335 height 333
copy div "Hi Levi this is Aubrey Devers, Guest Experience Manager at Vin Devers Autohaus …"
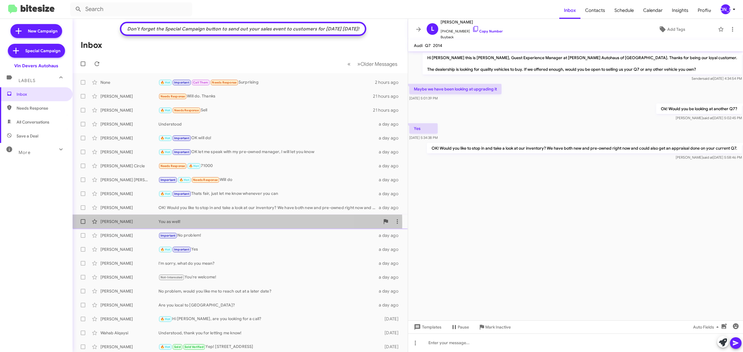
click at [120, 224] on div "Omar Sweidan You as well! a day ago" at bounding box center [240, 222] width 326 height 12
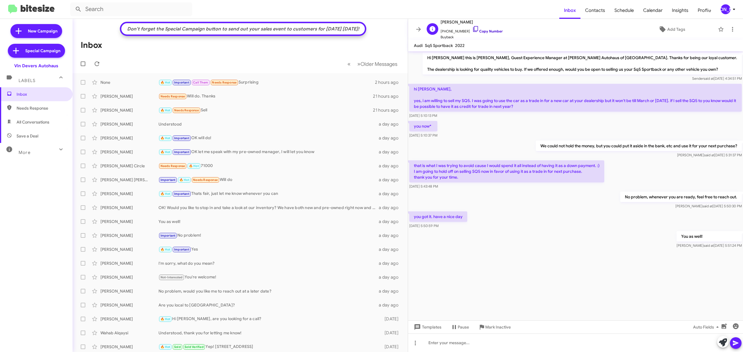
click at [487, 31] on link "Copy Number" at bounding box center [487, 31] width 30 height 4
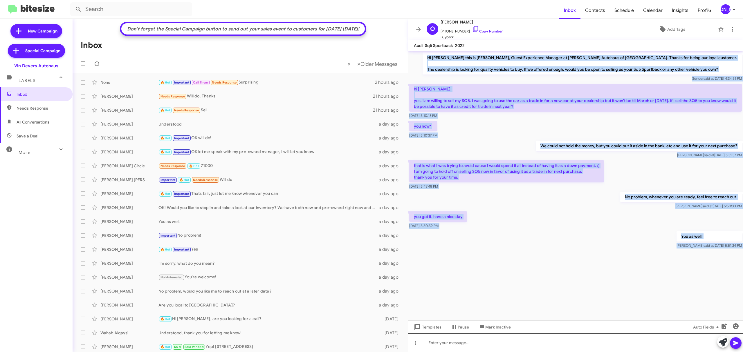
drag, startPoint x: 427, startPoint y: 51, endPoint x: 602, endPoint y: 338, distance: 335.6
click at [602, 338] on div "Hi Omar this is Aubrey Devers, Guest Experience Manager at Vin Devers Autohaus …" at bounding box center [575, 201] width 335 height 301
copy div "Hi Omar this is Aubrey Devers, Guest Experience Manager at Vin Devers Autohaus …"
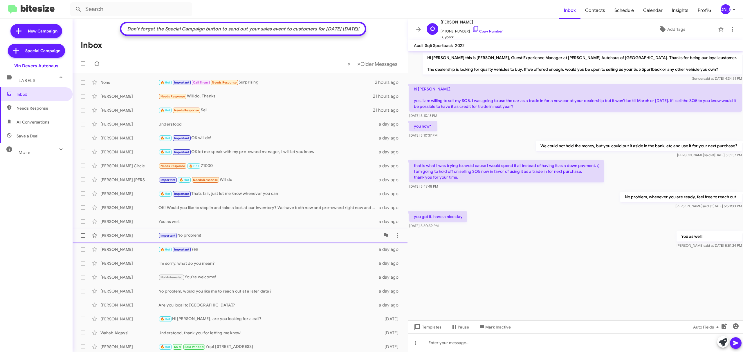
click at [142, 238] on div "Deno Wells Important No problem! a day ago" at bounding box center [240, 236] width 326 height 12
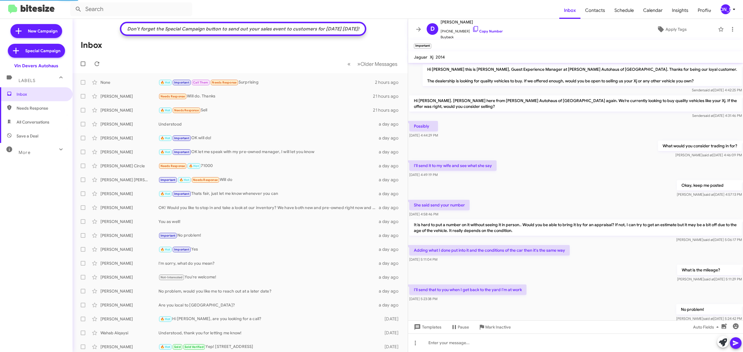
scroll to position [8, 0]
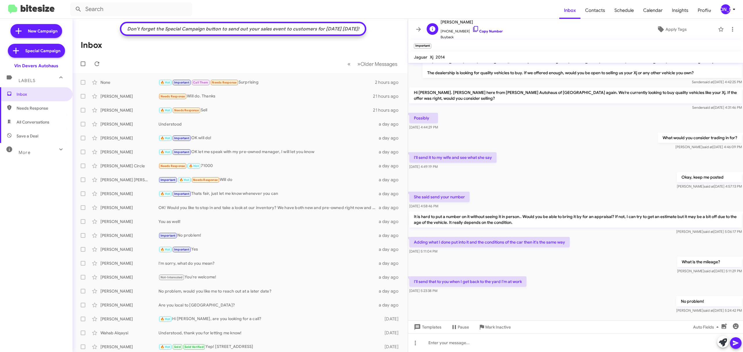
click at [485, 30] on link "Copy Number" at bounding box center [487, 31] width 30 height 4
click at [134, 252] on div "Sara Darr 🔥 Hot Important Yes a day ago" at bounding box center [240, 248] width 326 height 12
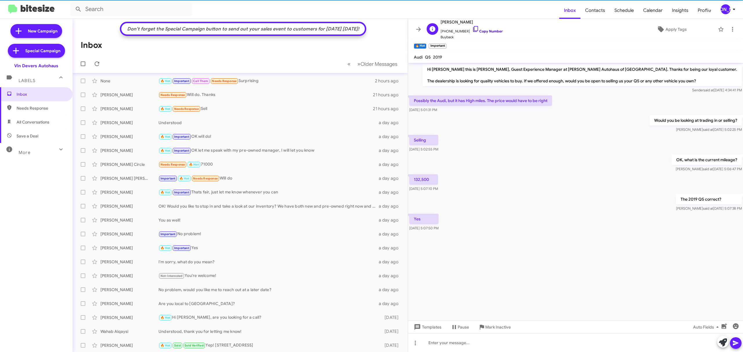
click at [481, 29] on link "Copy Number" at bounding box center [487, 31] width 30 height 4
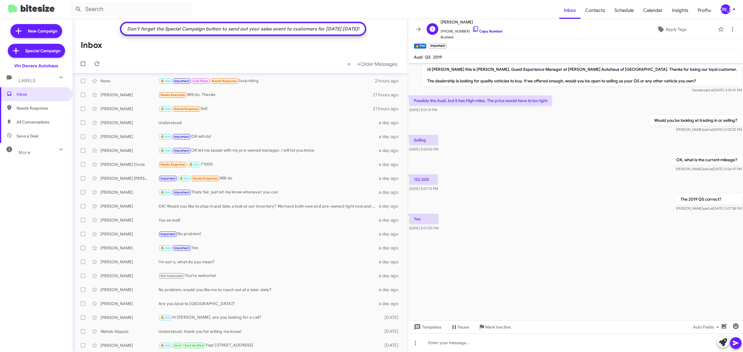
click at [490, 32] on link "Copy Number" at bounding box center [487, 31] width 30 height 4
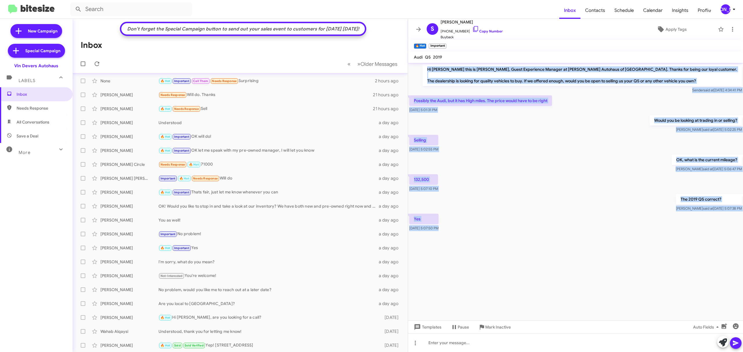
drag, startPoint x: 447, startPoint y: 64, endPoint x: 520, endPoint y: 268, distance: 217.1
click at [520, 268] on cdk-virtual-scroll-viewport "Hi Sara this is Aubrey Devers, Guest Experience Manager at Vin Devers Autohaus …" at bounding box center [575, 192] width 335 height 258
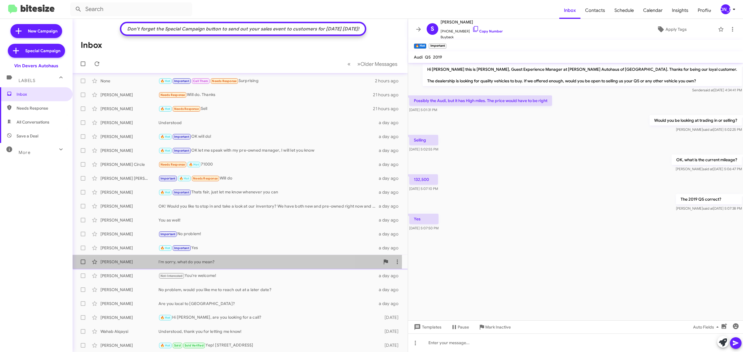
click at [120, 261] on div "Kenny Vo" at bounding box center [129, 262] width 58 height 6
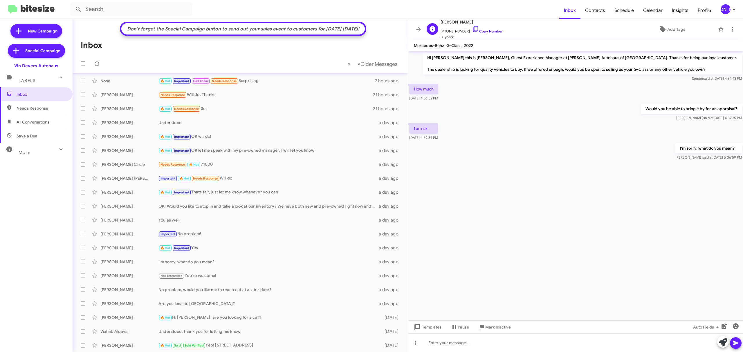
click at [488, 33] on link "Copy Number" at bounding box center [487, 31] width 30 height 4
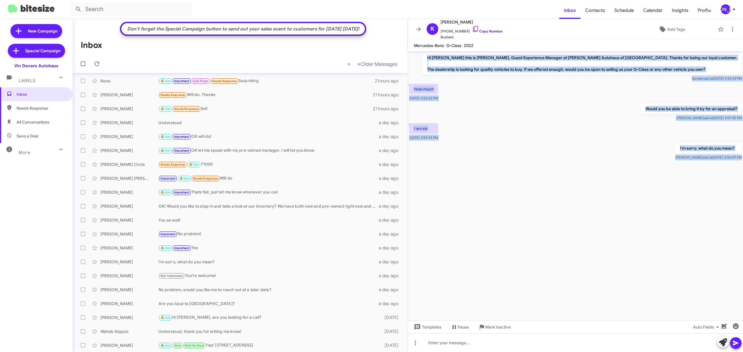
drag, startPoint x: 438, startPoint y: 55, endPoint x: 580, endPoint y: 281, distance: 266.8
click at [580, 281] on cdk-virtual-scroll-viewport "Hi Kenny this is Aubrey Devers, Guest Experience Manager at Vin Devers Autohaus…" at bounding box center [575, 185] width 335 height 269
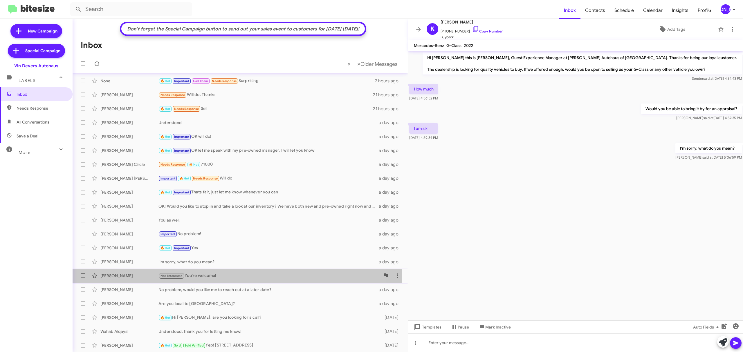
click at [136, 270] on div "Paul Chong Not-Interested You're welcome! a day ago" at bounding box center [240, 276] width 326 height 12
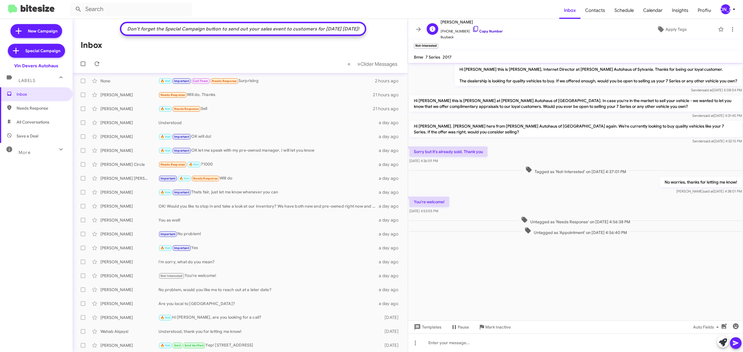
click at [486, 32] on link "Copy Number" at bounding box center [487, 31] width 30 height 4
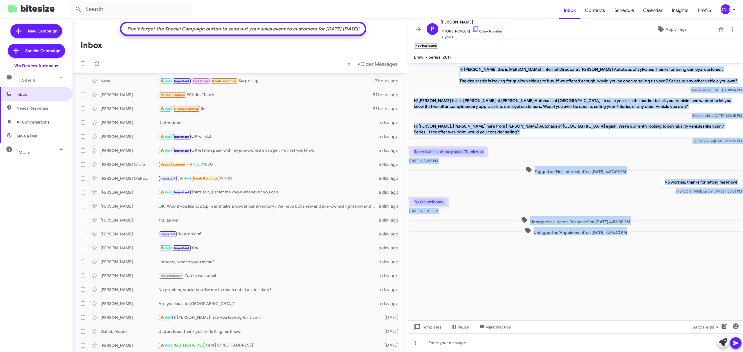
drag, startPoint x: 440, startPoint y: 69, endPoint x: 519, endPoint y: 267, distance: 213.4
click at [519, 267] on cdk-virtual-scroll-viewport "Hi Paul this is Nik Riehle, Internet Director at Vin Devers Autohaus of Sylvani…" at bounding box center [575, 192] width 335 height 258
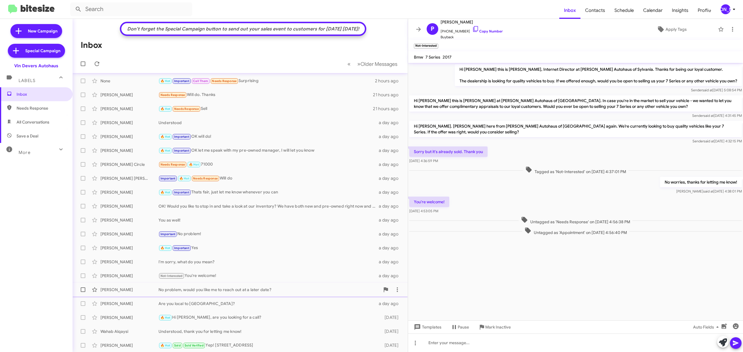
click at [146, 294] on div "Veronica Pecina No problem, would you like me to reach out at a later date? a d…" at bounding box center [240, 290] width 326 height 12
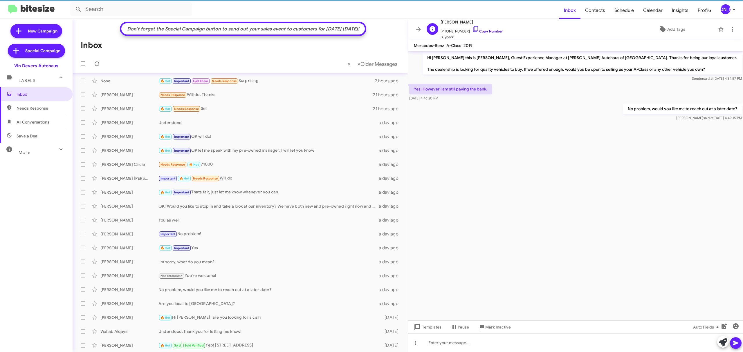
click at [489, 32] on link "Copy Number" at bounding box center [487, 31] width 30 height 4
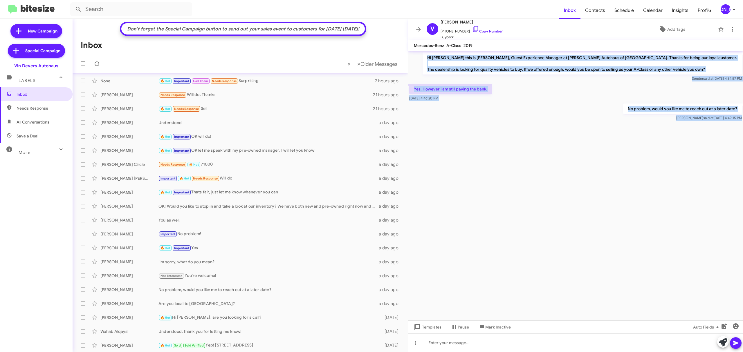
drag, startPoint x: 447, startPoint y: 56, endPoint x: 523, endPoint y: 178, distance: 143.5
click at [523, 178] on cdk-virtual-scroll-viewport "Hi Veronica this is Aubrey Devers, Guest Experience Manager at Vin Devers Autoh…" at bounding box center [575, 185] width 335 height 269
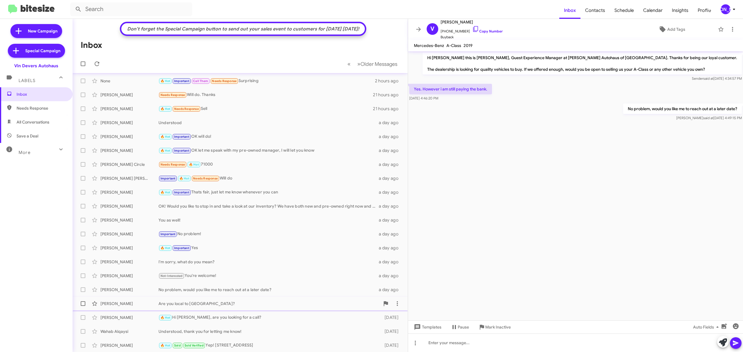
click at [150, 305] on div "Jerrica Woodson" at bounding box center [129, 304] width 58 height 6
click at [484, 32] on link "Copy Number" at bounding box center [487, 31] width 30 height 4
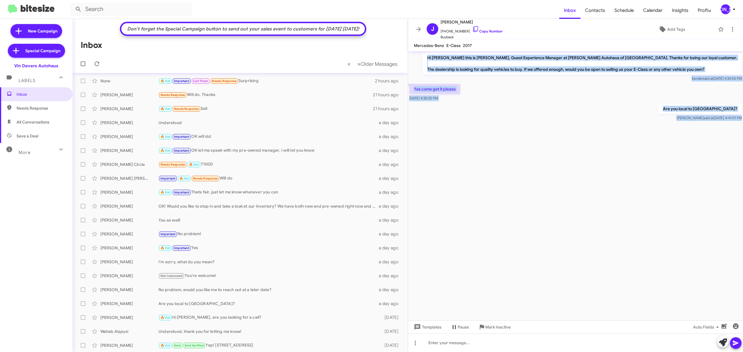
drag, startPoint x: 435, startPoint y: 55, endPoint x: 500, endPoint y: 168, distance: 129.9
click at [500, 168] on cdk-virtual-scroll-viewport "Hi Jerrica this is Aubrey Devers, Guest Experience Manager at Vin Devers Autoha…" at bounding box center [575, 185] width 335 height 269
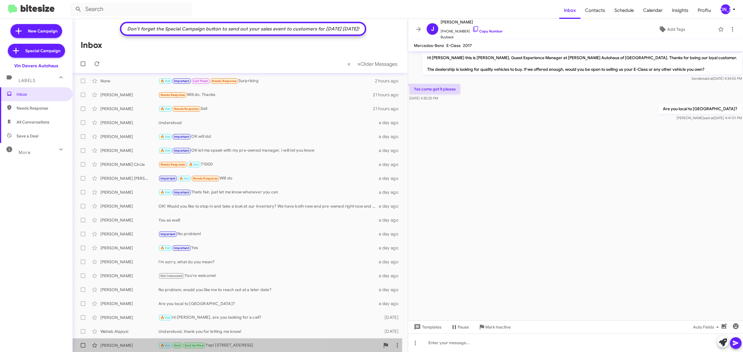
click at [143, 343] on div "Lateef Ogundimu" at bounding box center [129, 346] width 58 height 6
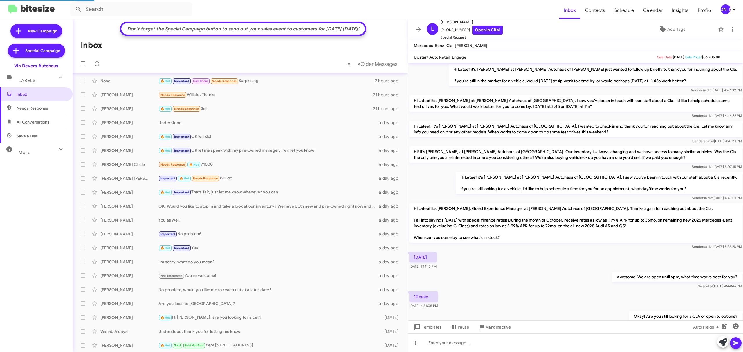
scroll to position [223, 0]
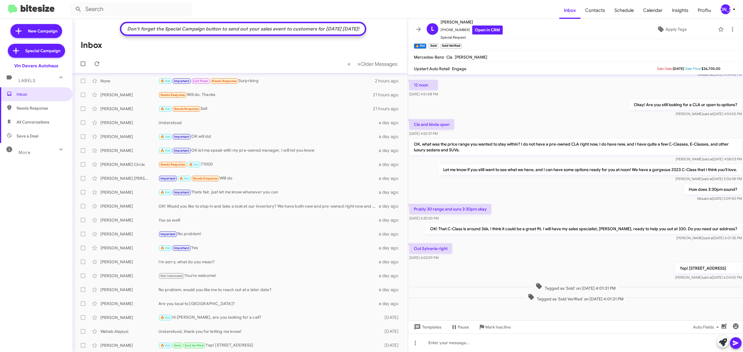
click at [50, 155] on mat-expansion-panel-header "More" at bounding box center [36, 150] width 73 height 14
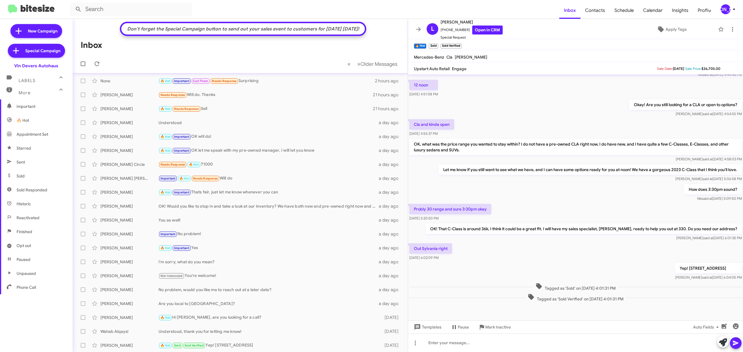
click at [26, 246] on span "Opt out" at bounding box center [24, 246] width 15 height 6
type input "in:opt-out"
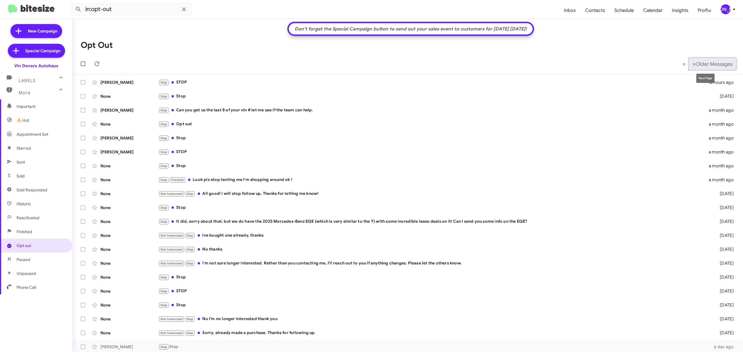
click at [696, 63] on span "Older Messages" at bounding box center [713, 64] width 37 height 6
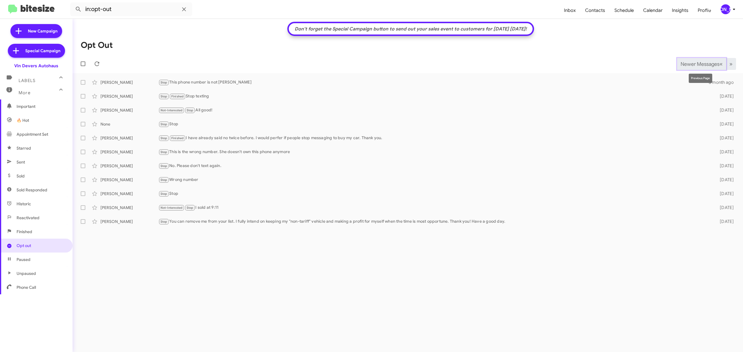
click at [681, 63] on span "Newer Messages" at bounding box center [699, 64] width 39 height 6
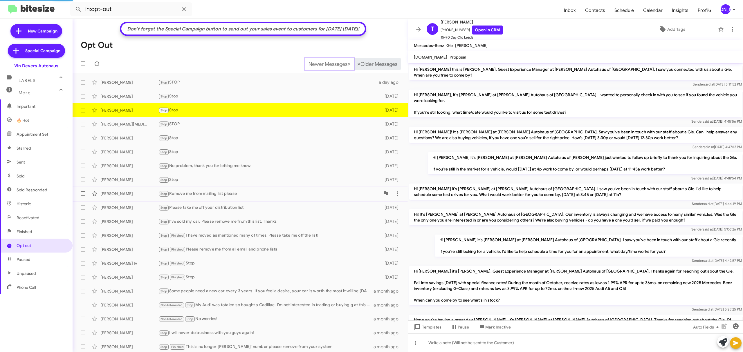
scroll to position [18, 0]
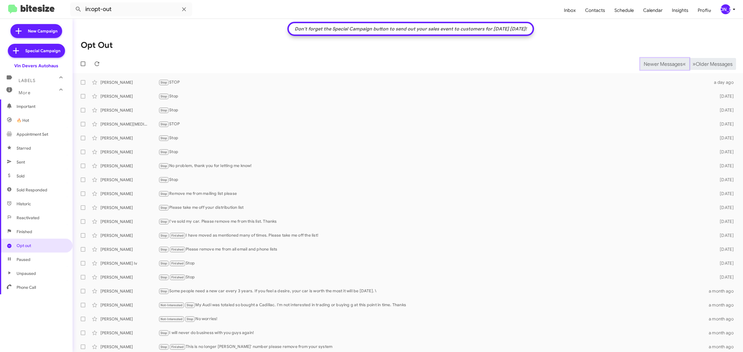
click at [652, 63] on span "Newer Messages" at bounding box center [662, 64] width 39 height 6
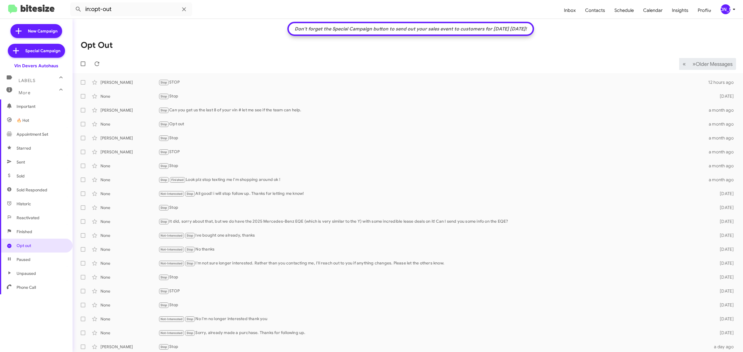
scroll to position [1, 0]
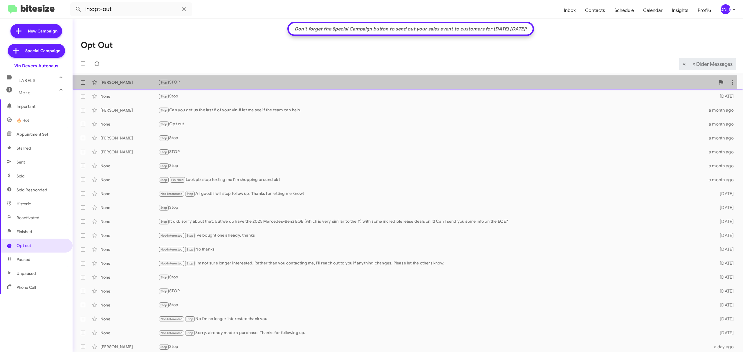
click at [217, 84] on div "Stop STOP" at bounding box center [436, 82] width 556 height 7
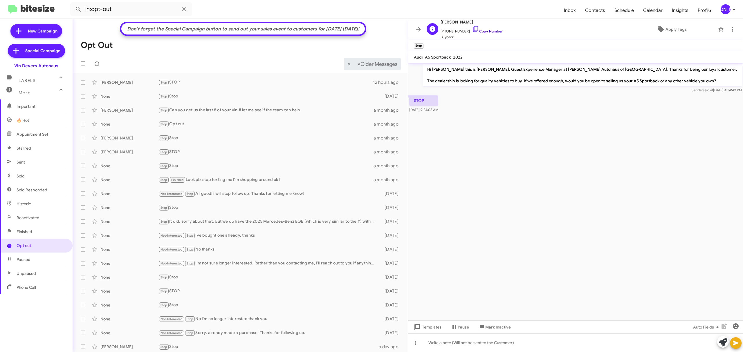
click at [488, 31] on link "Copy Number" at bounding box center [487, 31] width 30 height 4
click at [230, 88] on span "Timothy Voegele Stop STOP 12 hours ago" at bounding box center [240, 82] width 335 height 14
click at [238, 97] on div "Stop Stop" at bounding box center [268, 96] width 221 height 7
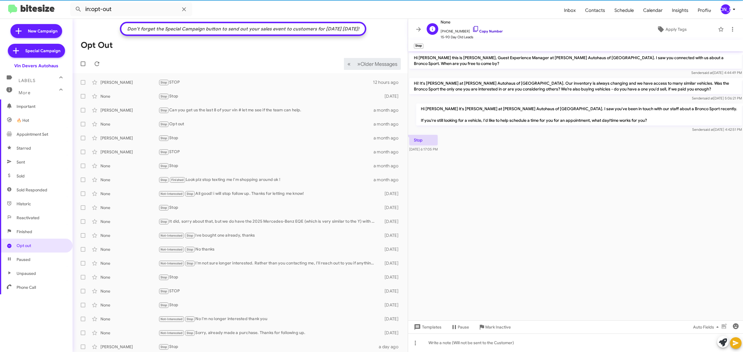
click at [490, 32] on link "Copy Number" at bounding box center [487, 31] width 30 height 4
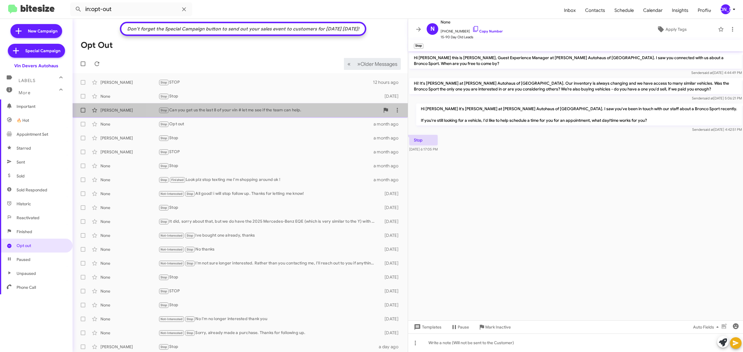
click at [282, 113] on div "Stop Can you get us the last 8 of your vin # let me see if the team can help." at bounding box center [268, 110] width 221 height 7
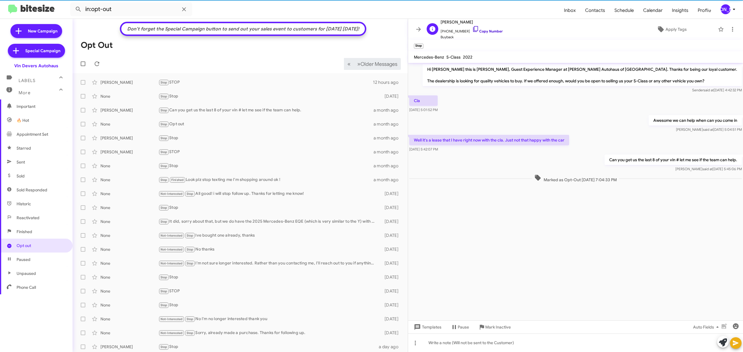
click at [486, 29] on link "Copy Number" at bounding box center [487, 31] width 30 height 4
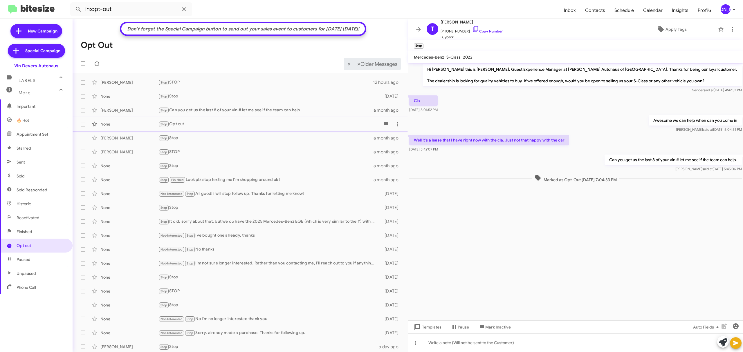
click at [142, 122] on div "None" at bounding box center [129, 124] width 58 height 6
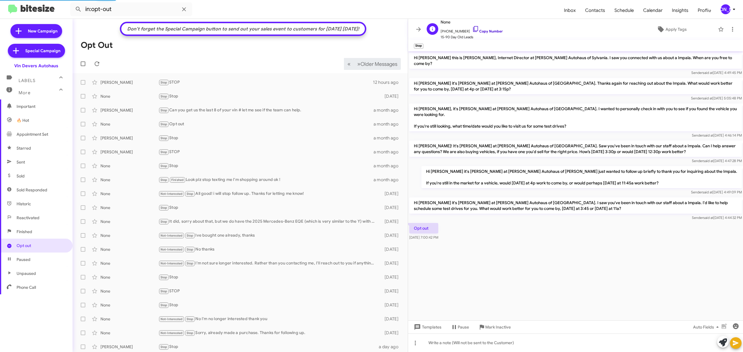
click at [482, 33] on link "Copy Number" at bounding box center [487, 31] width 30 height 4
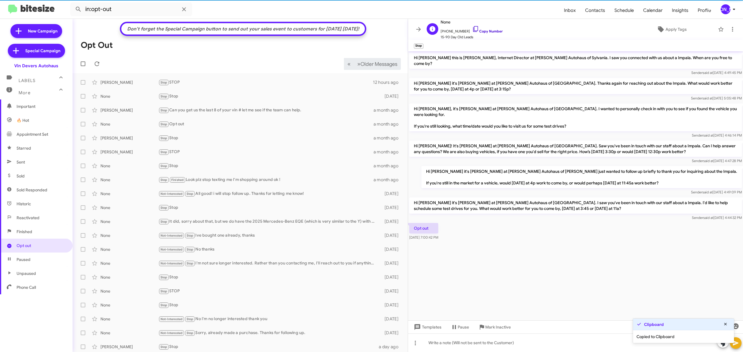
click at [483, 32] on link "Copy Number" at bounding box center [487, 31] width 30 height 4
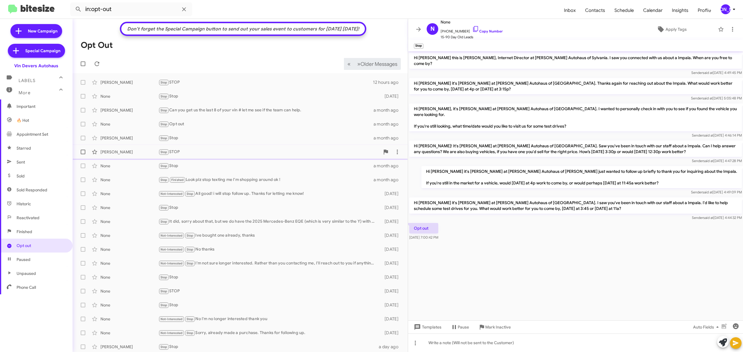
click at [233, 155] on div "Stop STOP" at bounding box center [268, 152] width 221 height 7
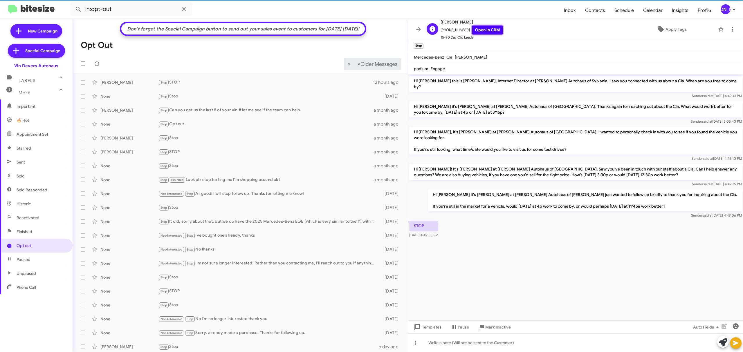
click at [483, 30] on link "Open in CRM" at bounding box center [487, 30] width 30 height 9
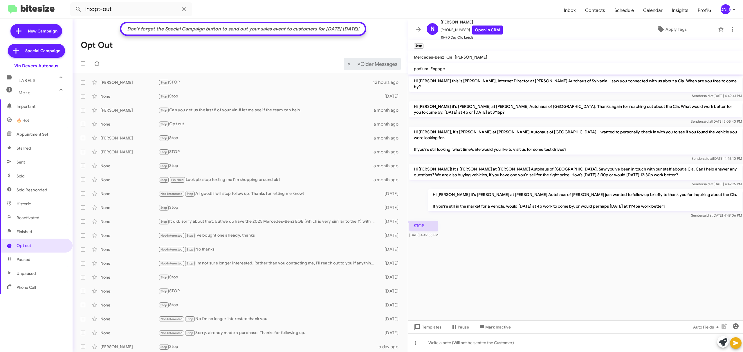
click at [722, 10] on div "[PERSON_NAME]" at bounding box center [725, 9] width 10 height 10
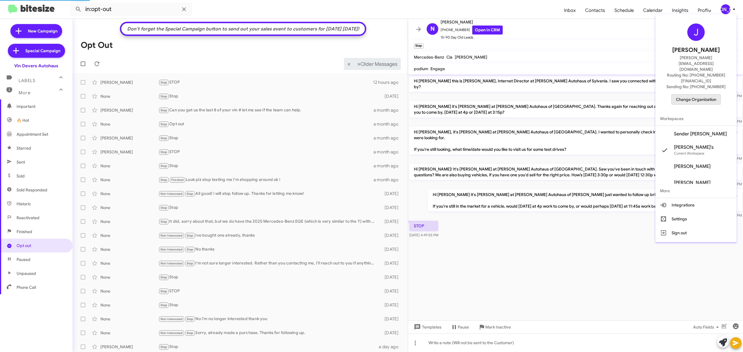
click at [689, 95] on span "Change Organization" at bounding box center [696, 100] width 40 height 10
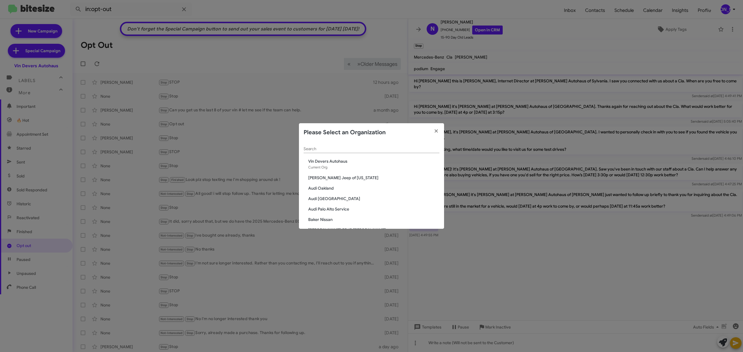
click at [368, 150] on input "Search" at bounding box center [371, 149] width 136 height 5
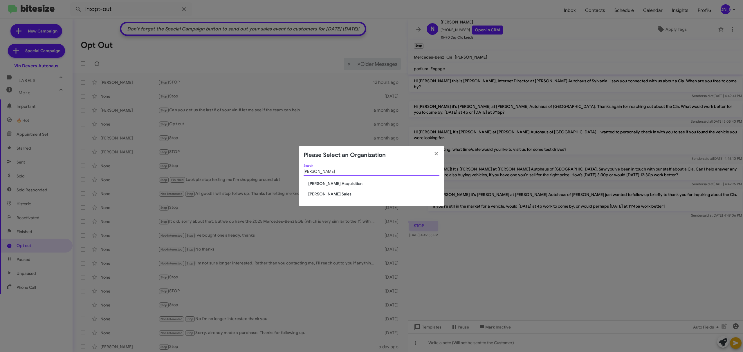
type input "tony"
click at [317, 192] on span "Tony Honda Sales" at bounding box center [373, 194] width 131 height 6
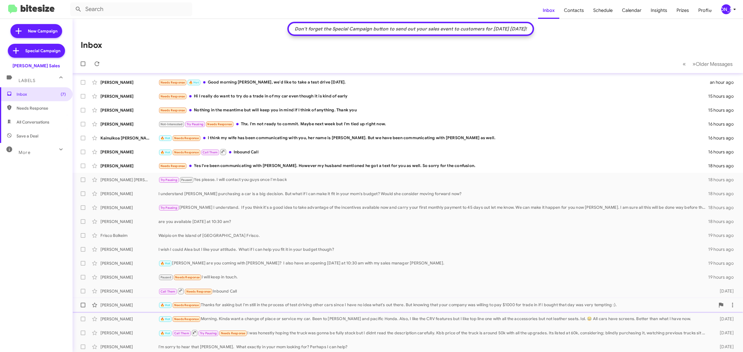
scroll to position [1, 0]
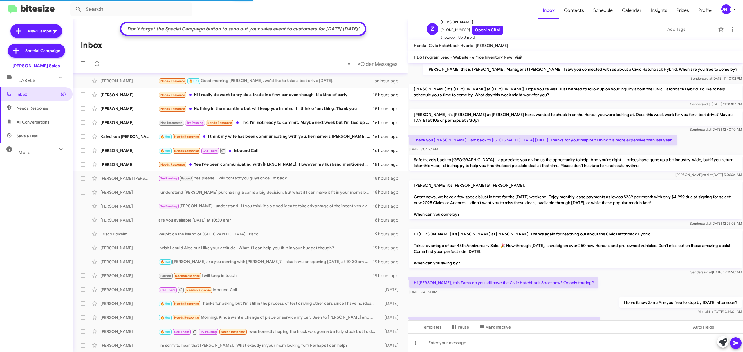
scroll to position [141, 0]
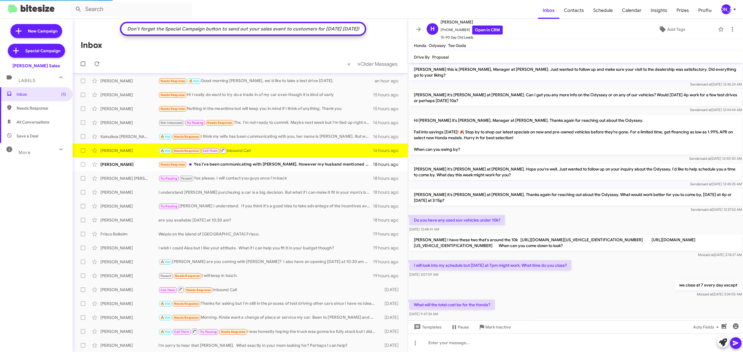
scroll to position [67, 0]
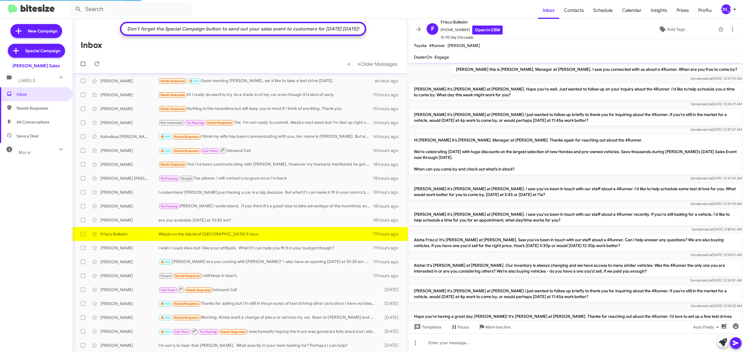
scroll to position [230, 0]
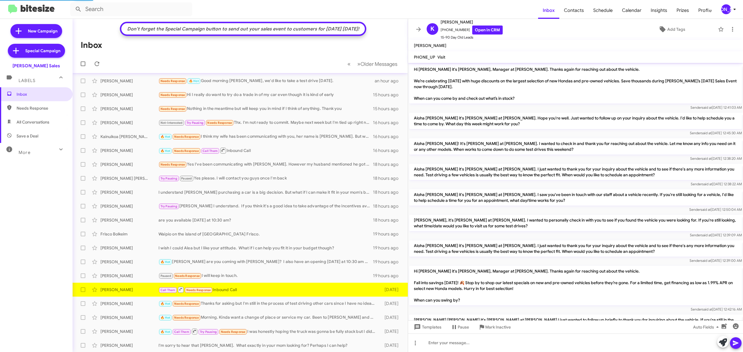
scroll to position [83, 0]
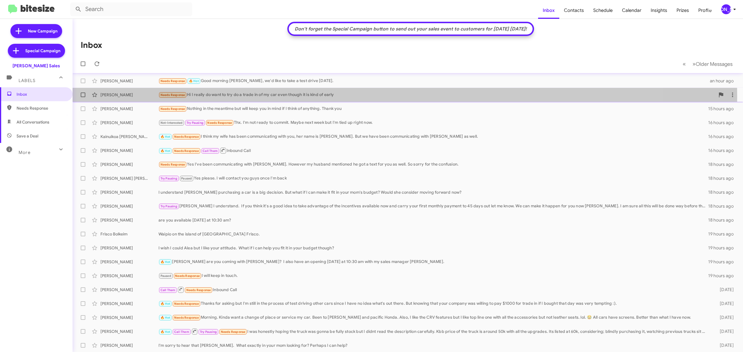
click at [220, 97] on div "Needs Response Hi I really do want to try do a trade in of my car even though i…" at bounding box center [436, 95] width 556 height 7
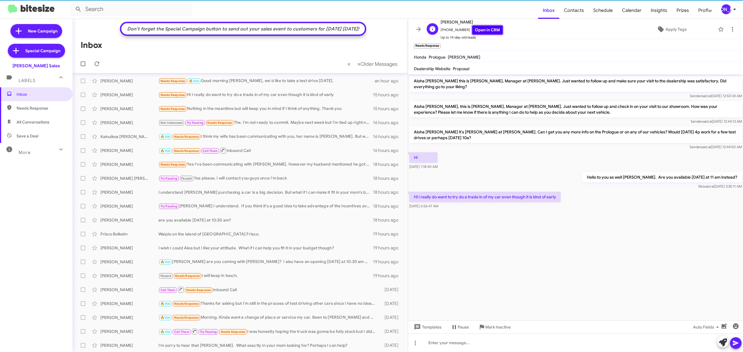
click at [478, 33] on link "Open in CRM" at bounding box center [487, 30] width 30 height 9
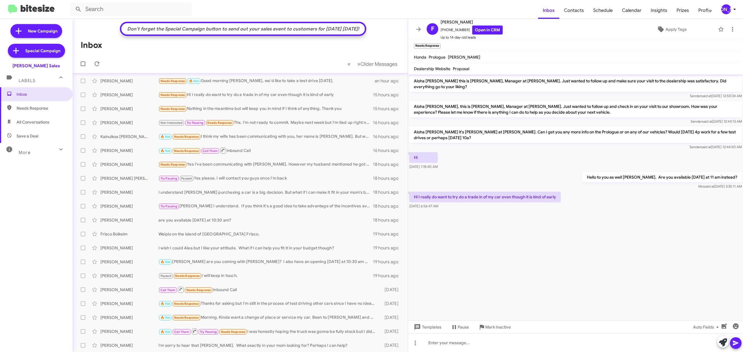
click at [46, 148] on div "More" at bounding box center [31, 150] width 52 height 11
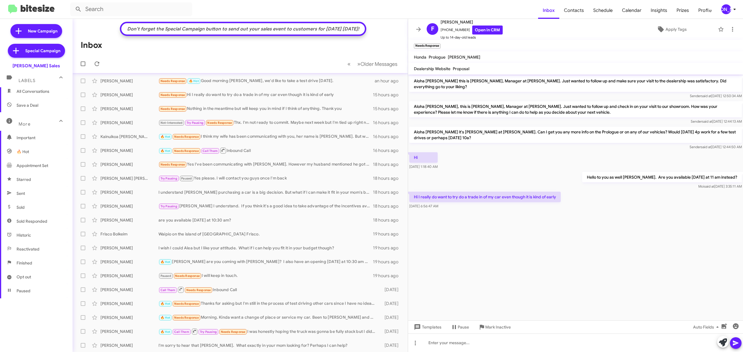
scroll to position [62, 0]
click at [37, 246] on span "Opt out" at bounding box center [36, 246] width 73 height 14
type input "in:opt-out"
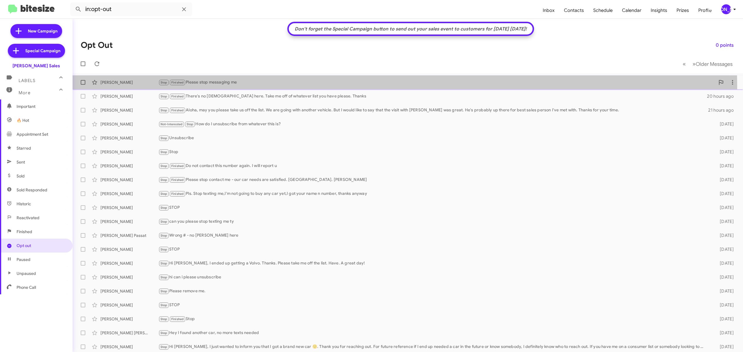
click at [254, 86] on div "Nephi Kauhaahaa Stop Finished Please stop messaging me 20 hours ago" at bounding box center [407, 83] width 661 height 12
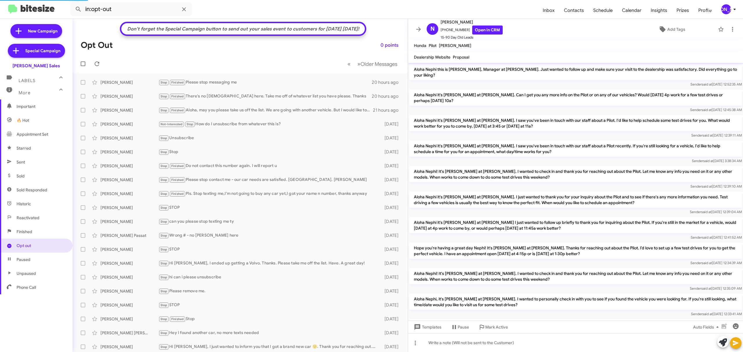
scroll to position [177, 0]
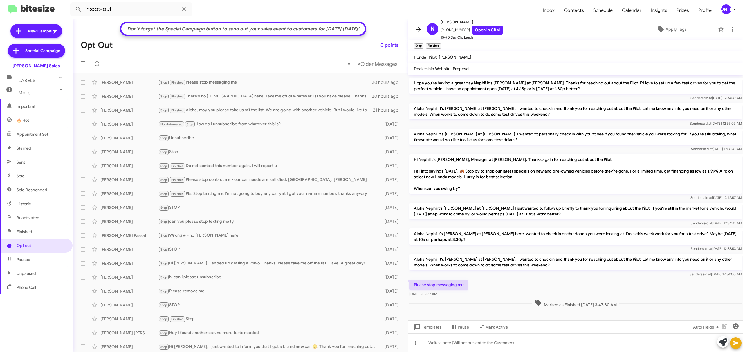
click at [420, 28] on icon at bounding box center [418, 29] width 7 height 7
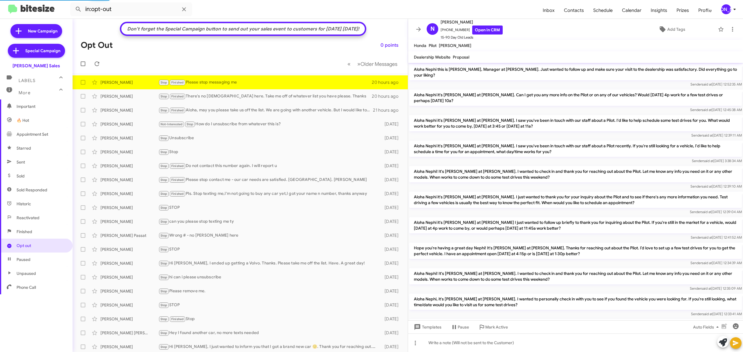
scroll to position [177, 0]
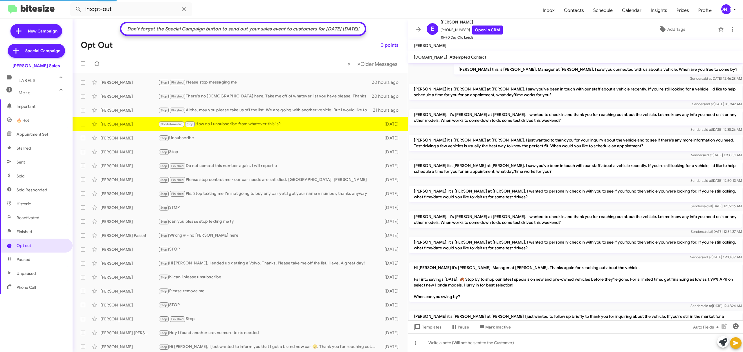
scroll to position [111, 0]
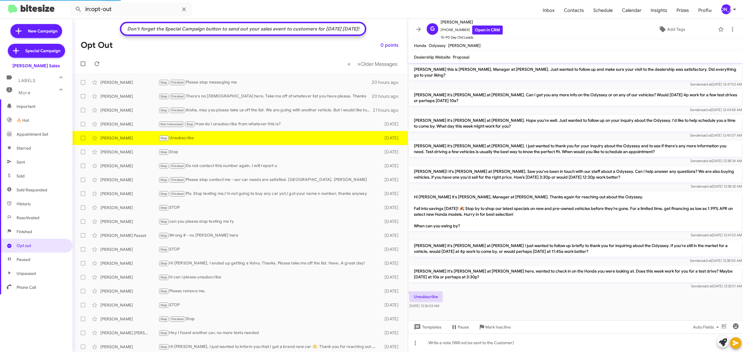
scroll to position [3, 0]
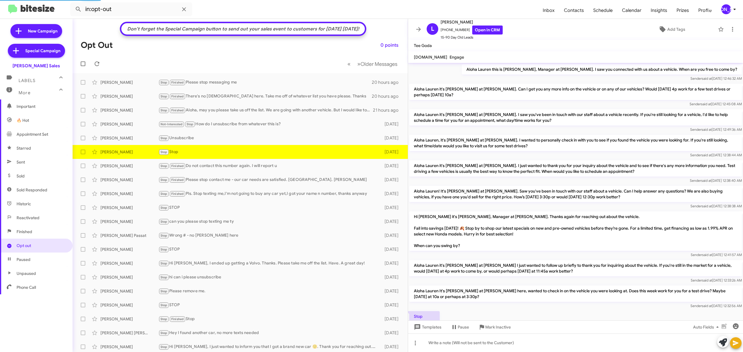
scroll to position [1, 0]
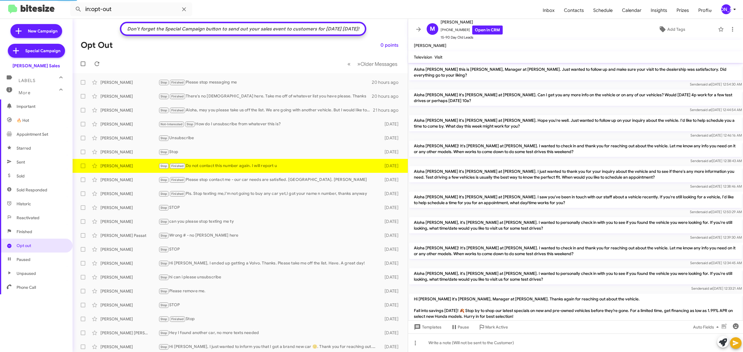
scroll to position [73, 0]
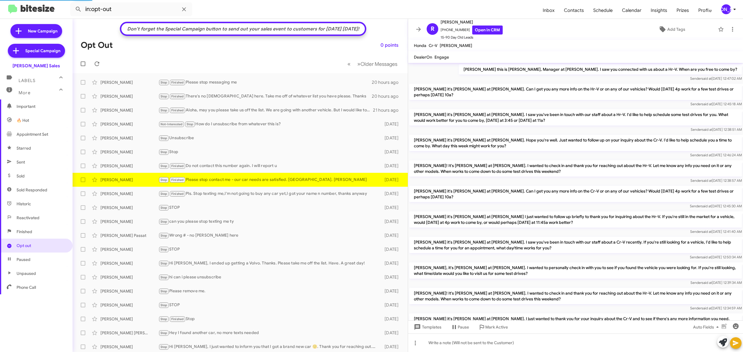
scroll to position [171, 0]
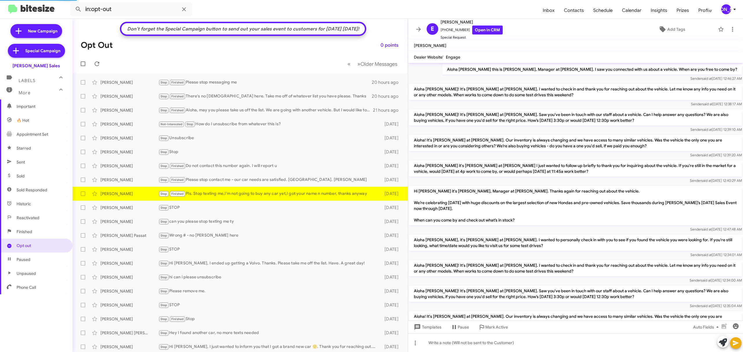
scroll to position [263, 0]
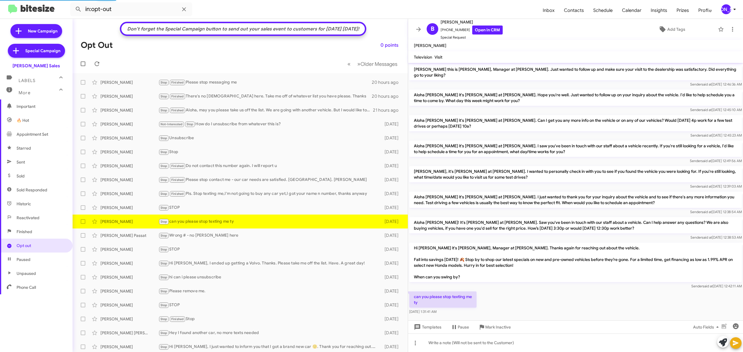
scroll to position [8, 0]
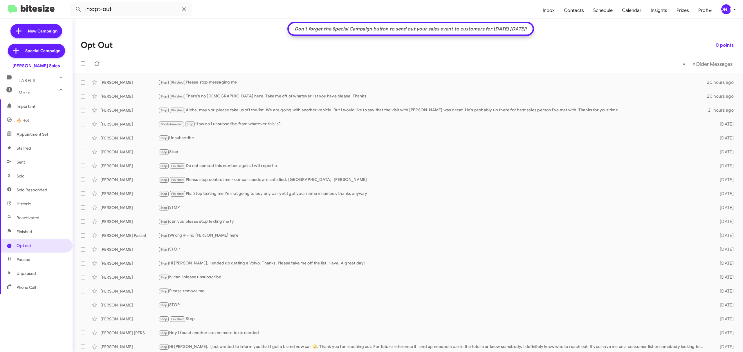
click at [727, 11] on div "[PERSON_NAME]" at bounding box center [726, 9] width 10 height 10
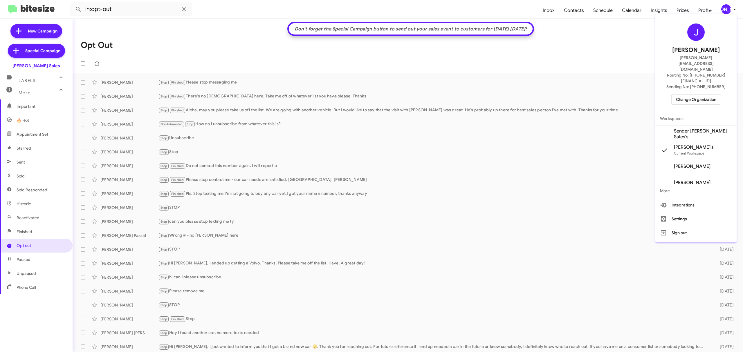
click at [678, 95] on span "Change Organization" at bounding box center [696, 100] width 40 height 10
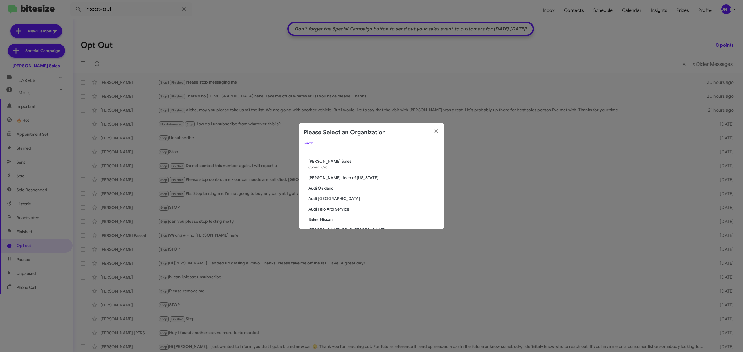
click at [328, 149] on input "Search" at bounding box center [371, 149] width 136 height 5
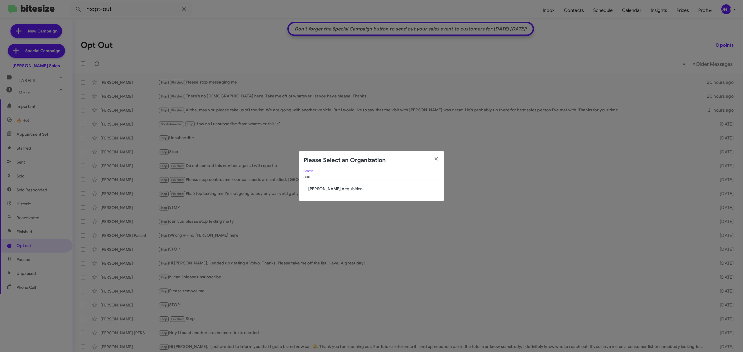
type input "acq"
click at [325, 186] on span "Tony Honda Acquisition" at bounding box center [373, 189] width 131 height 6
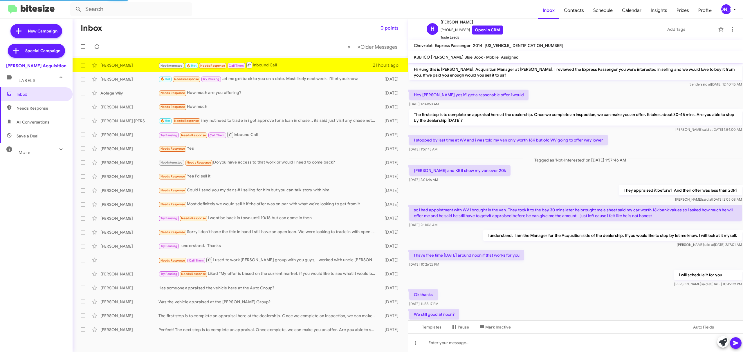
scroll to position [50, 0]
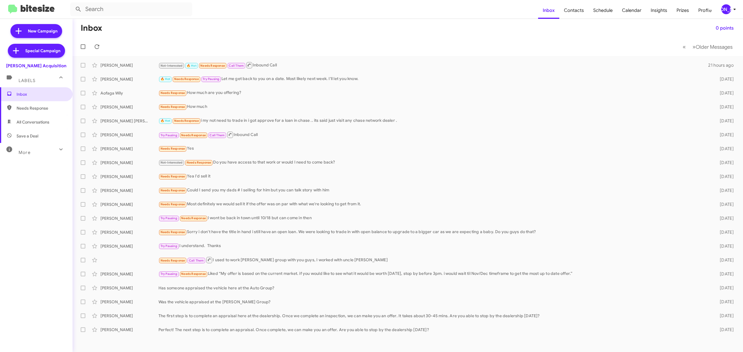
click at [44, 149] on div "More" at bounding box center [31, 150] width 52 height 11
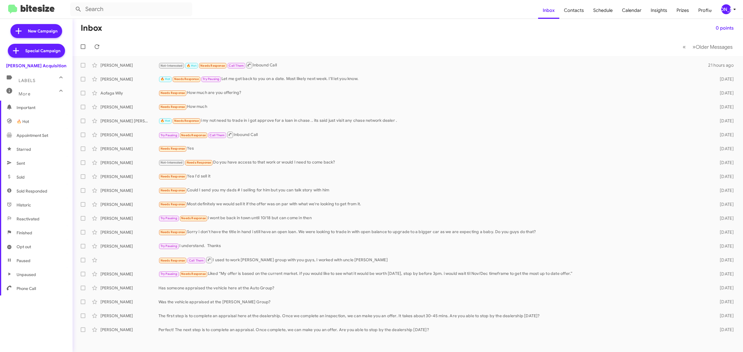
scroll to position [62, 0]
click at [29, 242] on span "Opt out" at bounding box center [36, 246] width 73 height 14
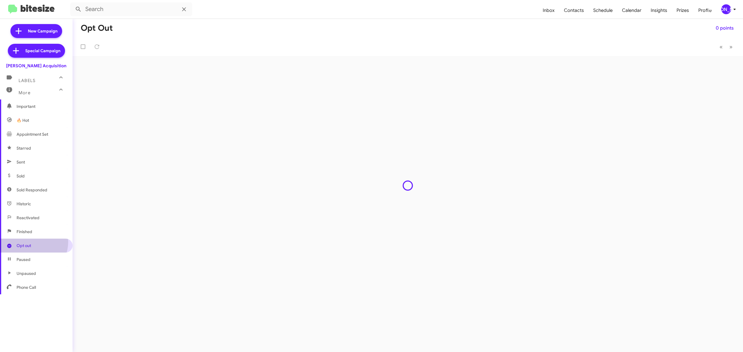
type input "in:opt-out"
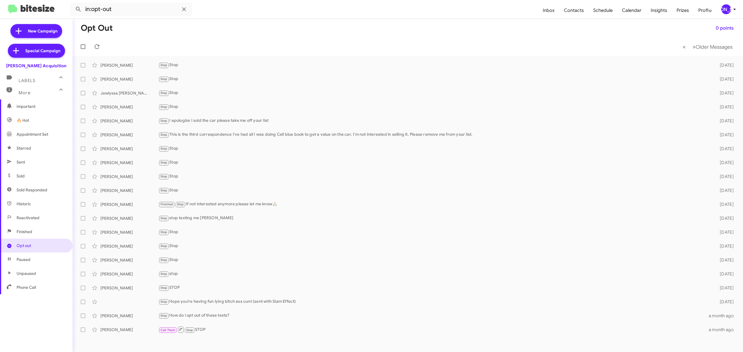
click at [723, 13] on div "[PERSON_NAME]" at bounding box center [726, 9] width 10 height 10
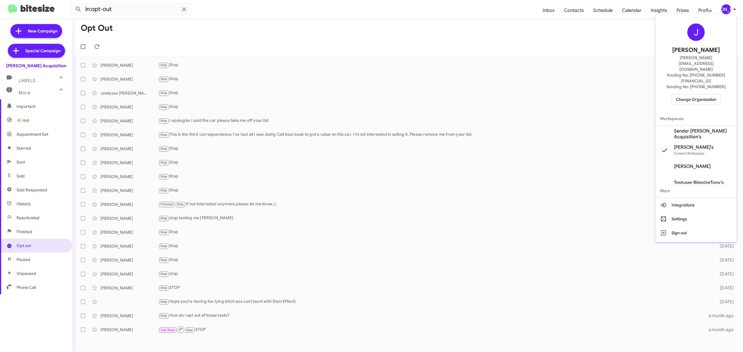
click at [684, 95] on span "Change Organization" at bounding box center [696, 100] width 40 height 10
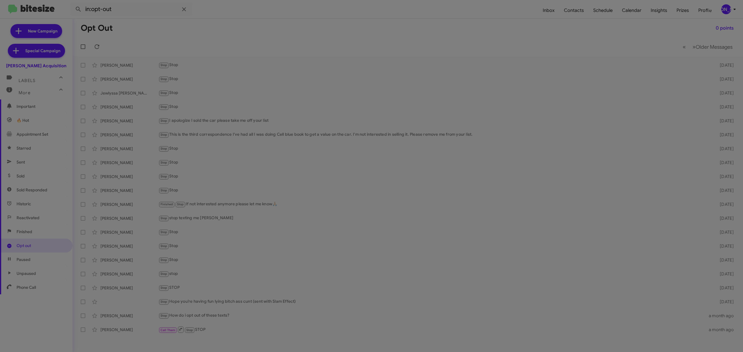
click at [684, 83] on modal-container "Please Select an Organization Search Tony Honda Acquisition Current Org Adams J…" at bounding box center [371, 176] width 743 height 352
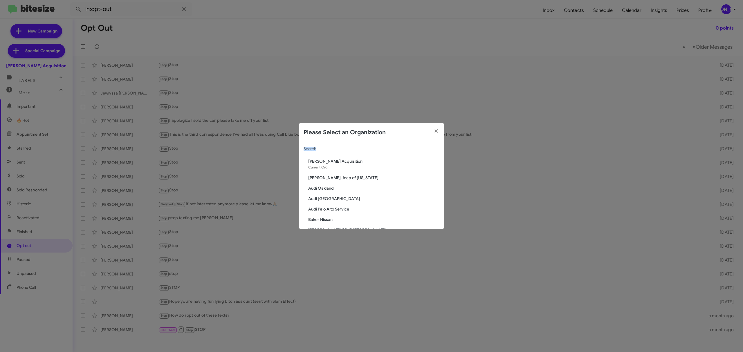
click at [344, 150] on input "Search" at bounding box center [371, 149] width 136 height 5
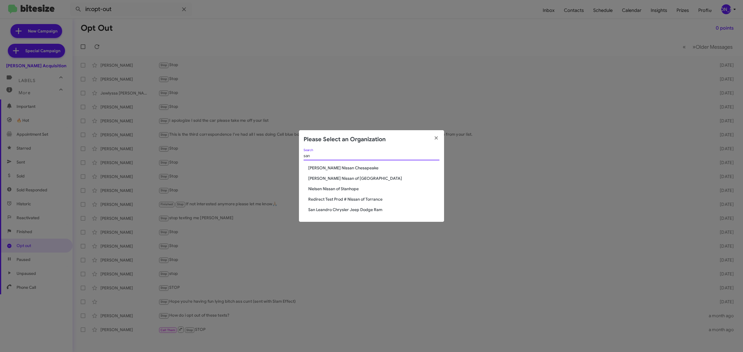
type input "san"
click at [333, 207] on span "San Leandro Chrysler Jeep Dodge Ram" at bounding box center [373, 210] width 131 height 6
click at [332, 208] on span "San Leandro Chrysler Jeep Dodge Ram" at bounding box center [373, 210] width 131 height 6
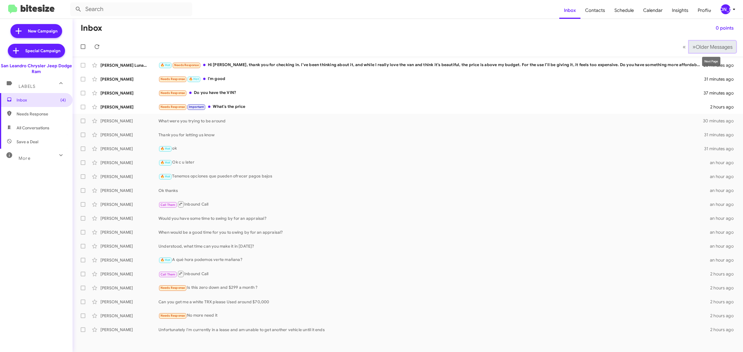
click at [709, 43] on button "» Next Older Messages" at bounding box center [712, 47] width 47 height 12
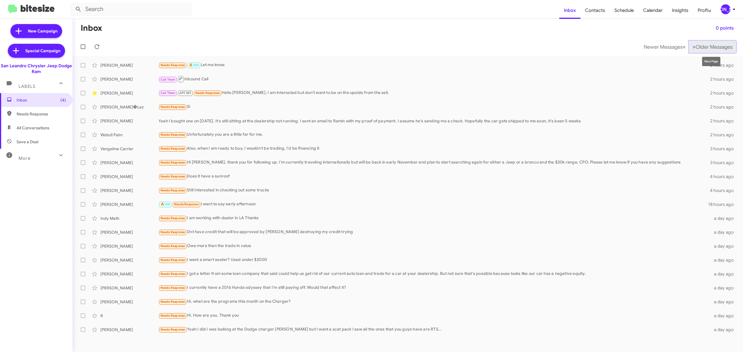
click at [708, 48] on span "Older Messages" at bounding box center [713, 47] width 37 height 6
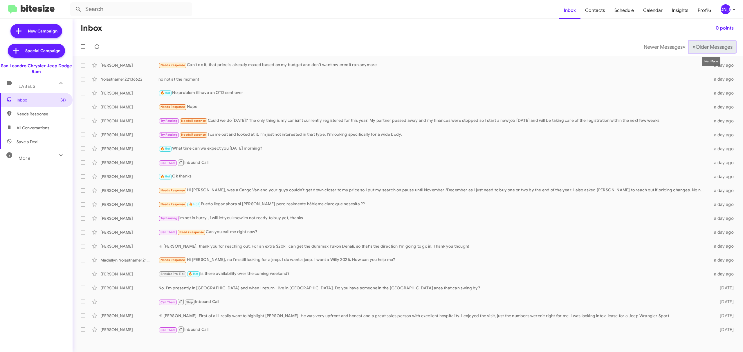
click at [711, 50] on span "Older Messages" at bounding box center [713, 47] width 37 height 6
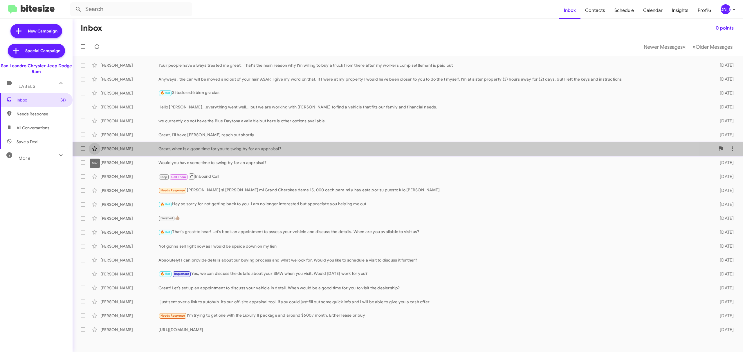
click at [94, 146] on icon at bounding box center [94, 148] width 7 height 7
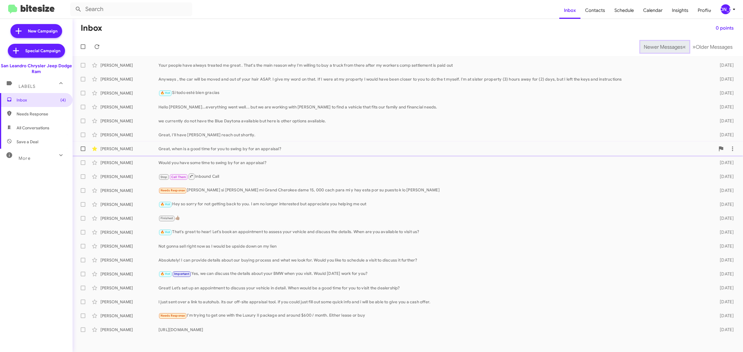
click at [658, 46] on span "Newer Messages" at bounding box center [662, 47] width 39 height 6
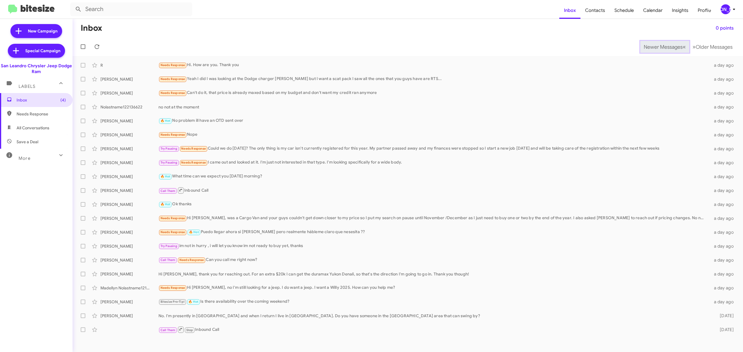
click at [658, 46] on span "Newer Messages" at bounding box center [662, 47] width 39 height 6
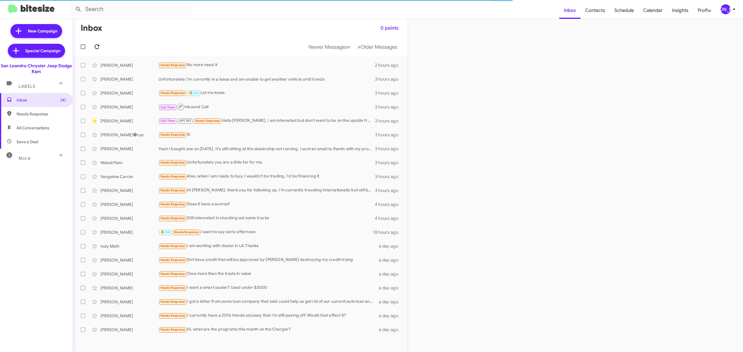
click at [97, 46] on icon at bounding box center [96, 46] width 7 height 7
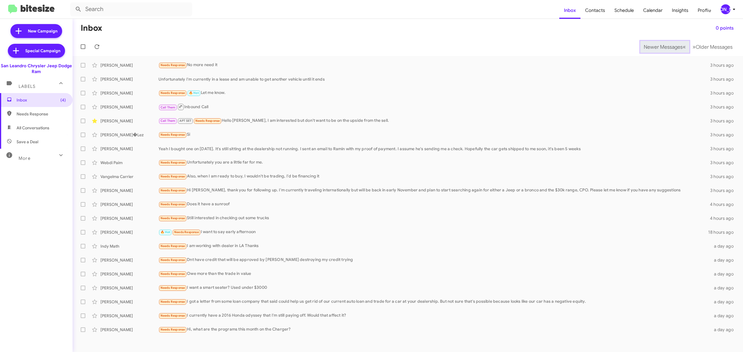
click at [658, 46] on span "Newer Messages" at bounding box center [662, 47] width 39 height 6
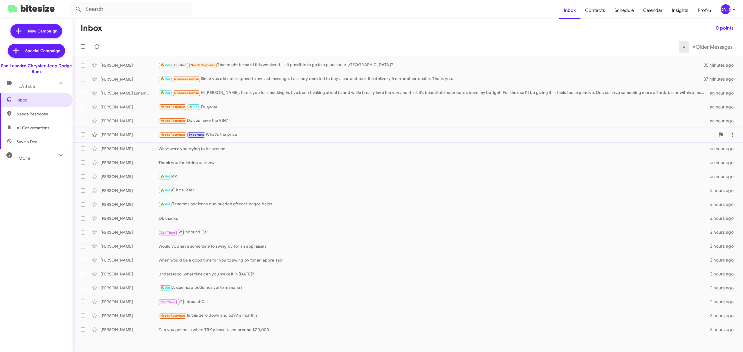
click at [81, 134] on span at bounding box center [83, 135] width 5 height 5
click at [83, 137] on input "checkbox" at bounding box center [83, 137] width 0 height 0
checkbox input "true"
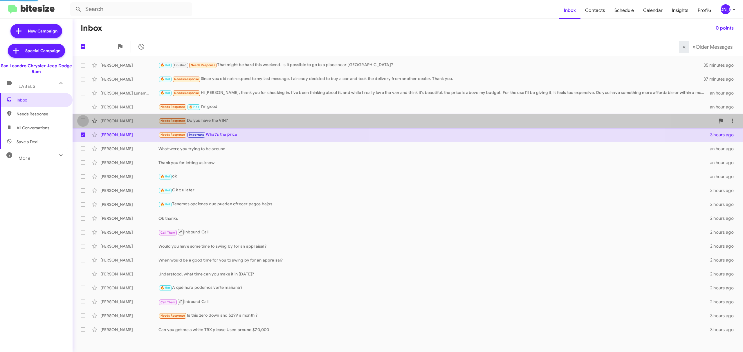
click at [81, 120] on span at bounding box center [83, 121] width 5 height 5
click at [83, 123] on input "checkbox" at bounding box center [83, 123] width 0 height 0
checkbox input "true"
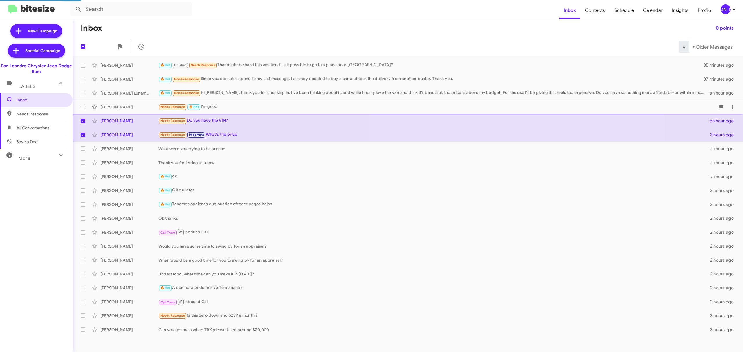
click at [81, 104] on label at bounding box center [83, 107] width 12 height 12
click at [83, 109] on input "checkbox" at bounding box center [83, 109] width 0 height 0
checkbox input "true"
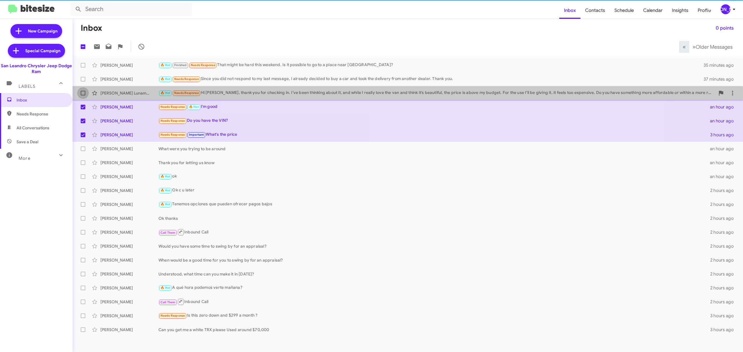
click at [82, 93] on span at bounding box center [83, 93] width 5 height 5
click at [83, 95] on input "checkbox" at bounding box center [83, 95] width 0 height 0
checkbox input "true"
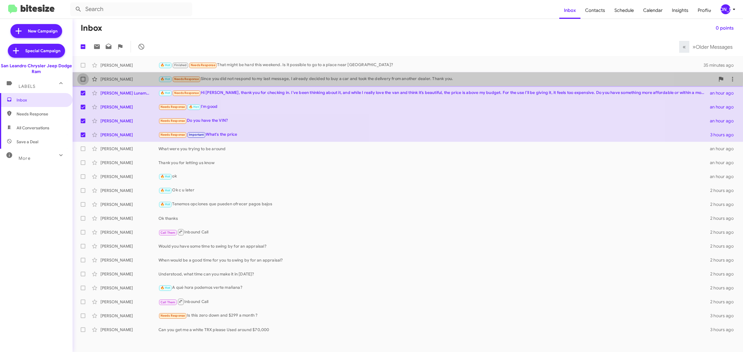
click at [82, 79] on span at bounding box center [83, 79] width 5 height 5
click at [83, 82] on input "checkbox" at bounding box center [83, 82] width 0 height 0
checkbox input "true"
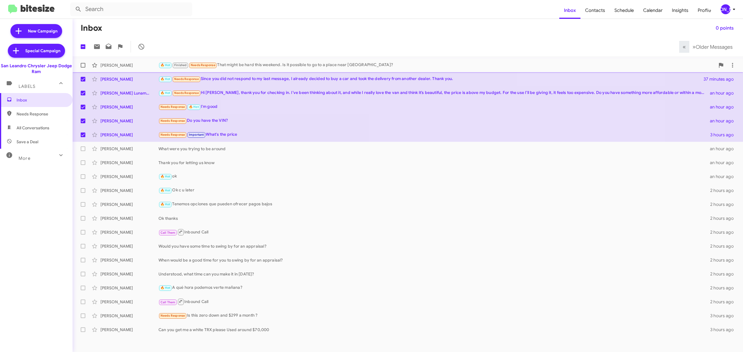
click at [81, 65] on span at bounding box center [83, 65] width 5 height 5
click at [83, 68] on input "checkbox" at bounding box center [83, 68] width 0 height 0
checkbox input "true"
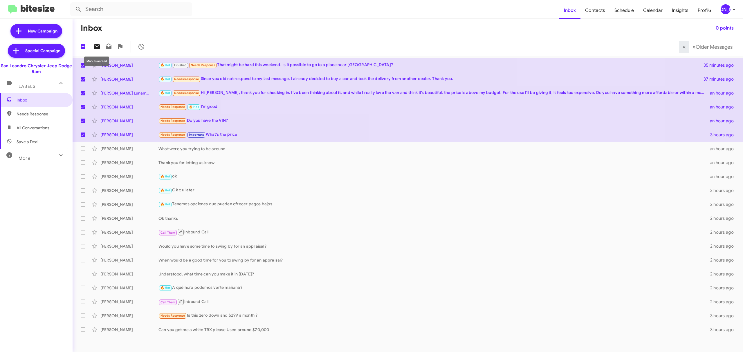
click at [95, 48] on icon at bounding box center [97, 46] width 6 height 5
click at [32, 155] on div "More" at bounding box center [31, 156] width 52 height 11
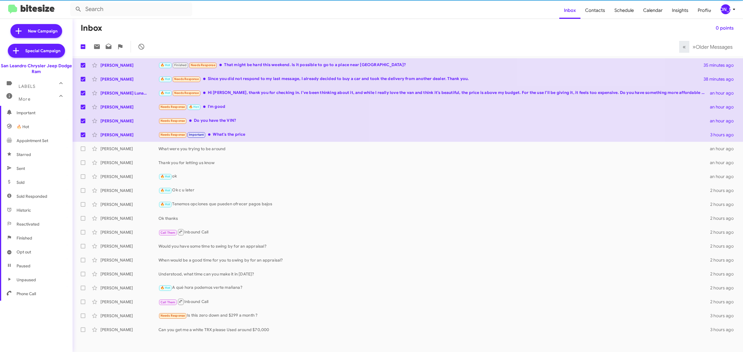
scroll to position [62, 0]
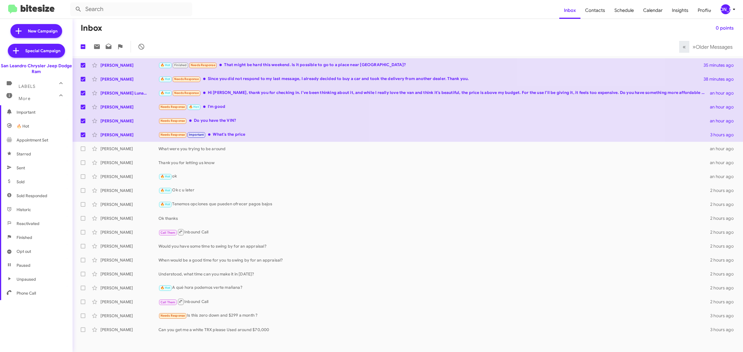
click at [27, 255] on span "Opt out" at bounding box center [36, 252] width 73 height 14
type input "in:opt-out"
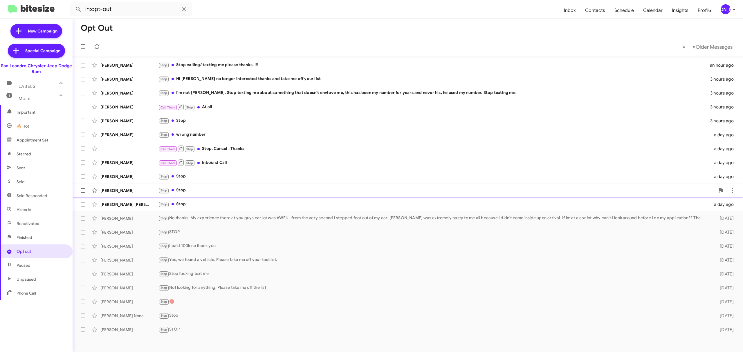
click at [368, 191] on div "Stop Stop" at bounding box center [436, 190] width 556 height 7
